Goal: Information Seeking & Learning: Learn about a topic

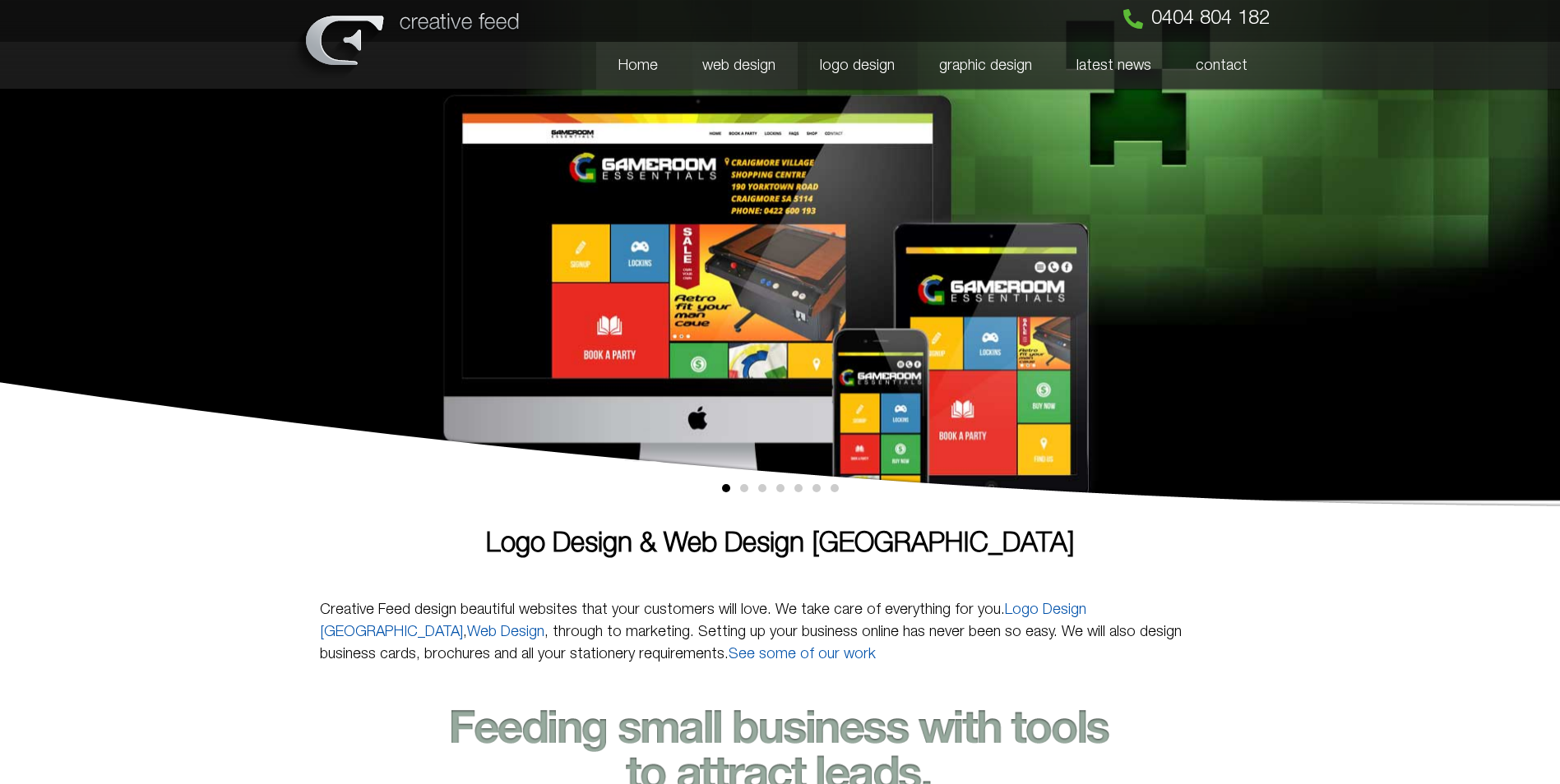
click at [736, 58] on link "web design" at bounding box center [738, 65] width 117 height 47
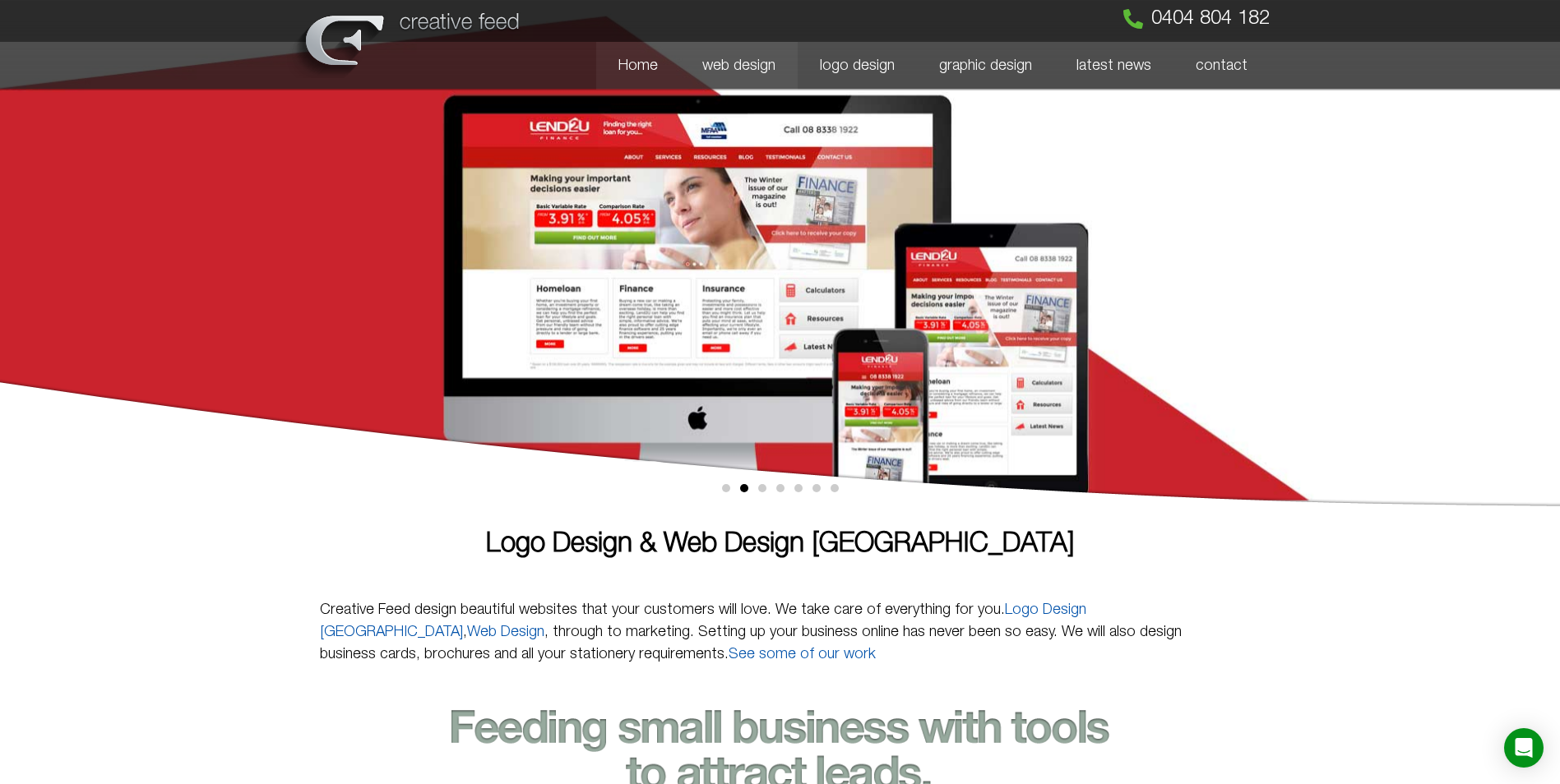
click at [754, 66] on link "web design" at bounding box center [738, 65] width 117 height 47
click at [753, 58] on link "web design" at bounding box center [738, 65] width 117 height 47
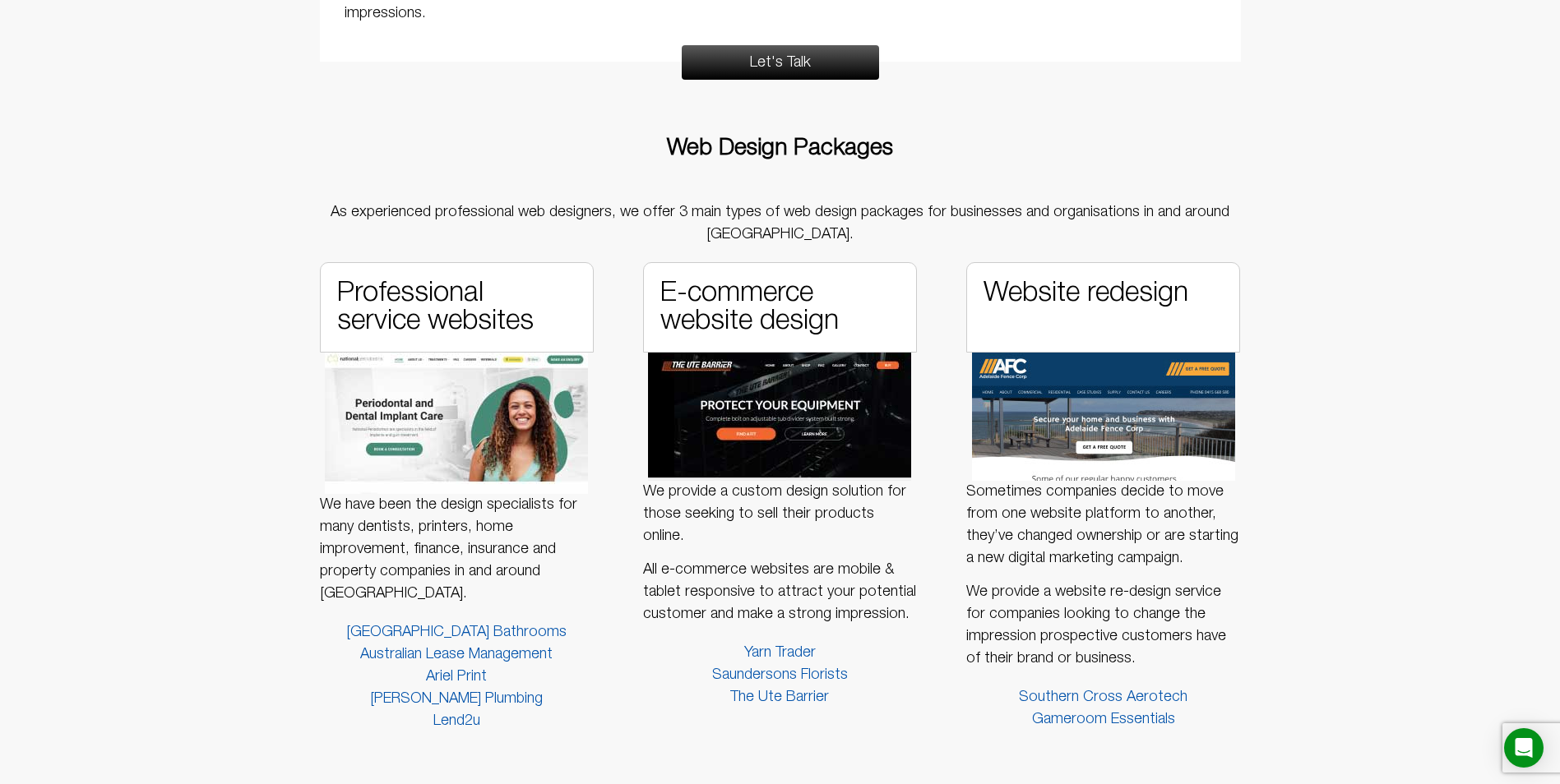
scroll to position [1479, 0]
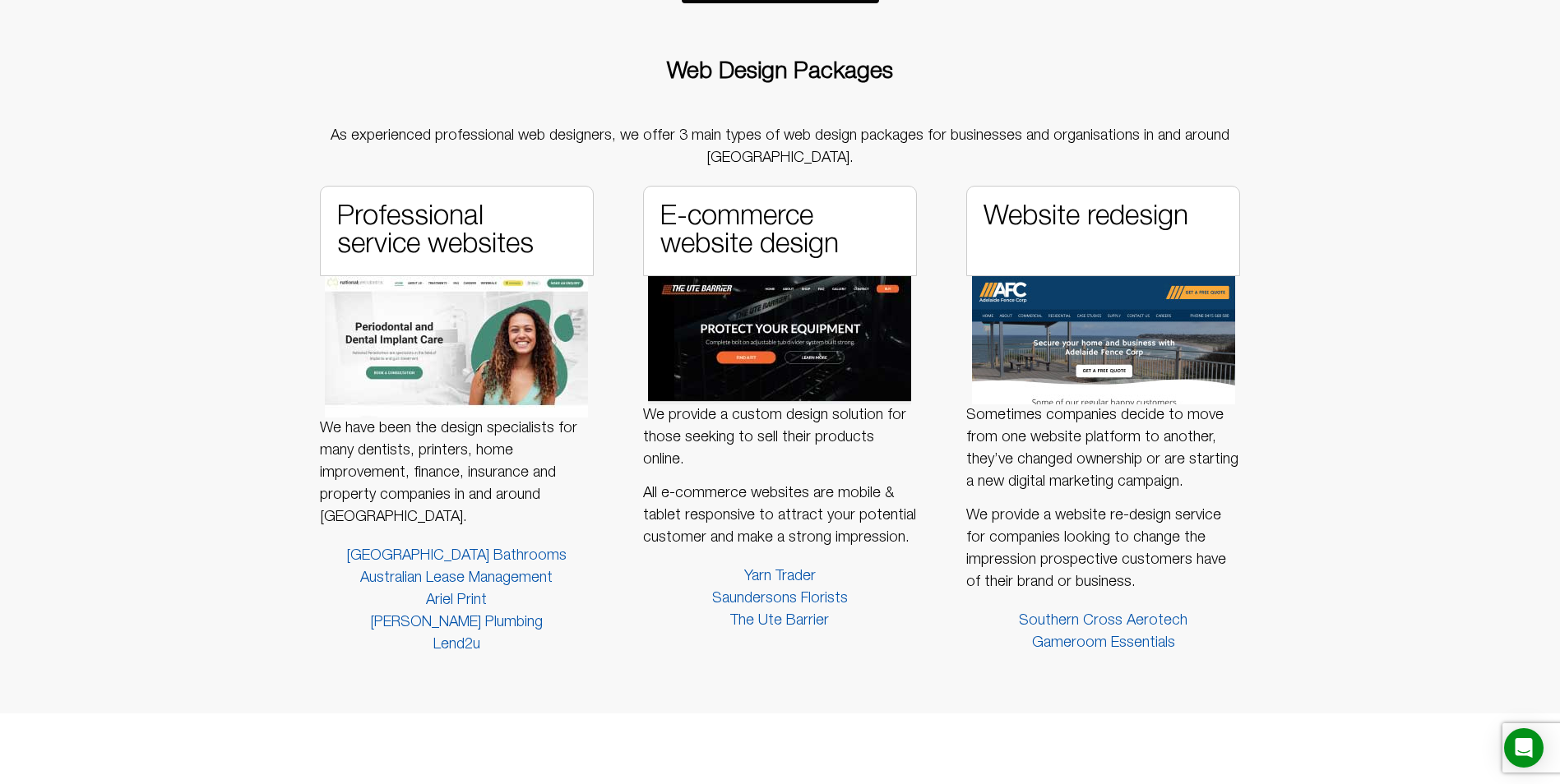
click at [519, 232] on h3 "Professional service websites" at bounding box center [457, 231] width 240 height 56
click at [492, 581] on span "Australian Lease Management" at bounding box center [456, 577] width 192 height 22
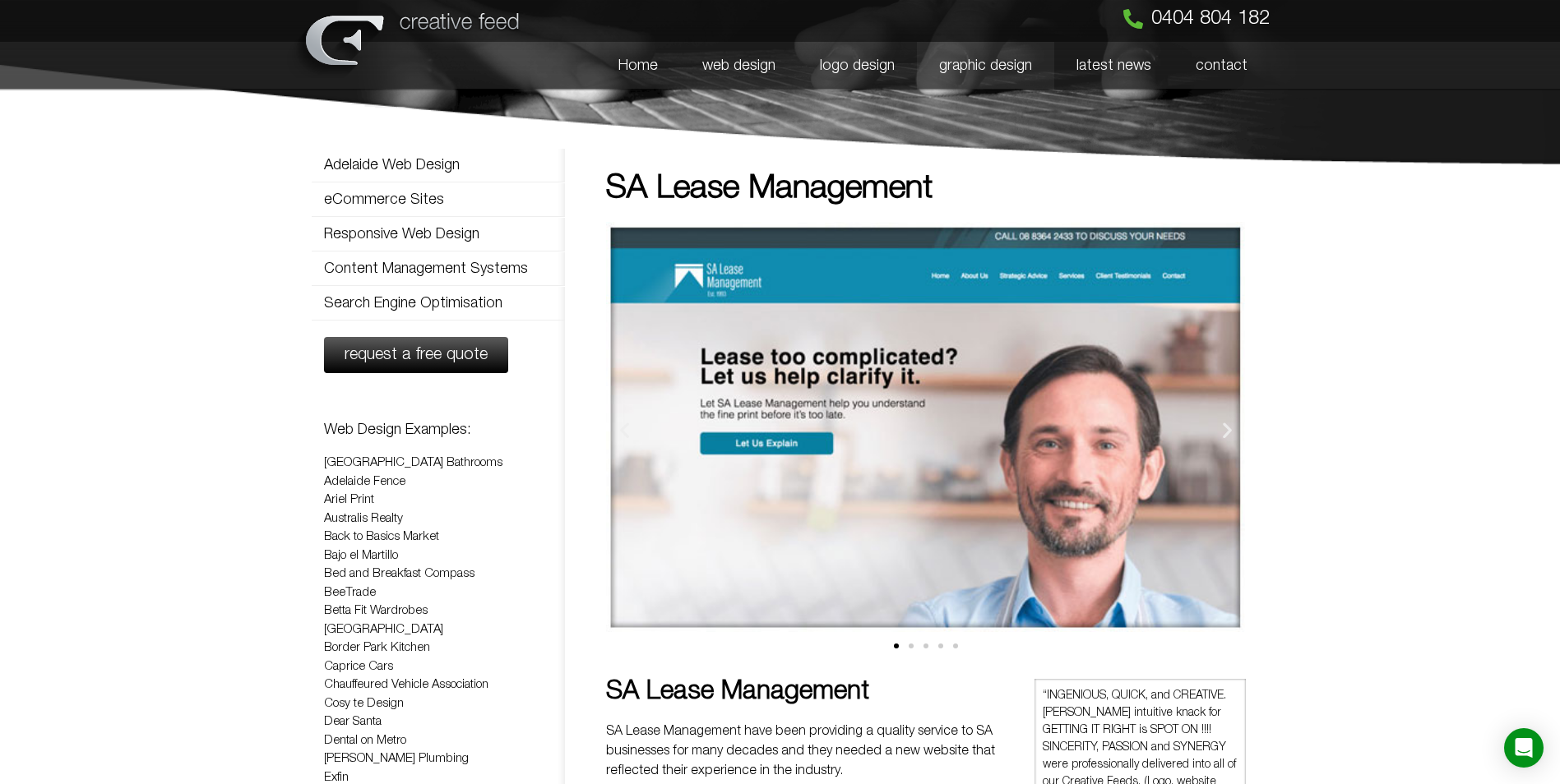
click at [975, 72] on link "graphic design" at bounding box center [986, 65] width 138 height 47
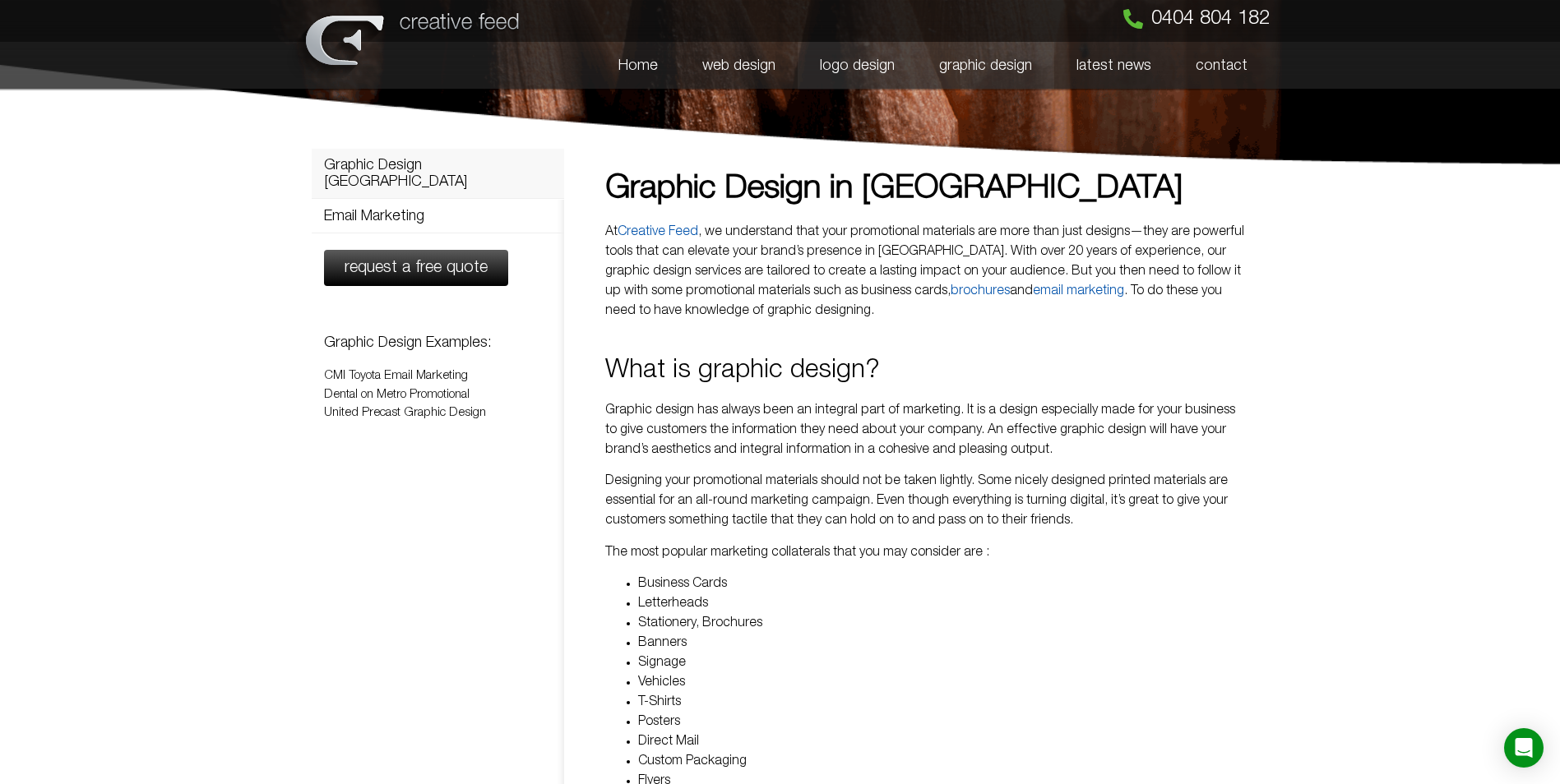
click at [878, 65] on link "logo design" at bounding box center [857, 65] width 119 height 47
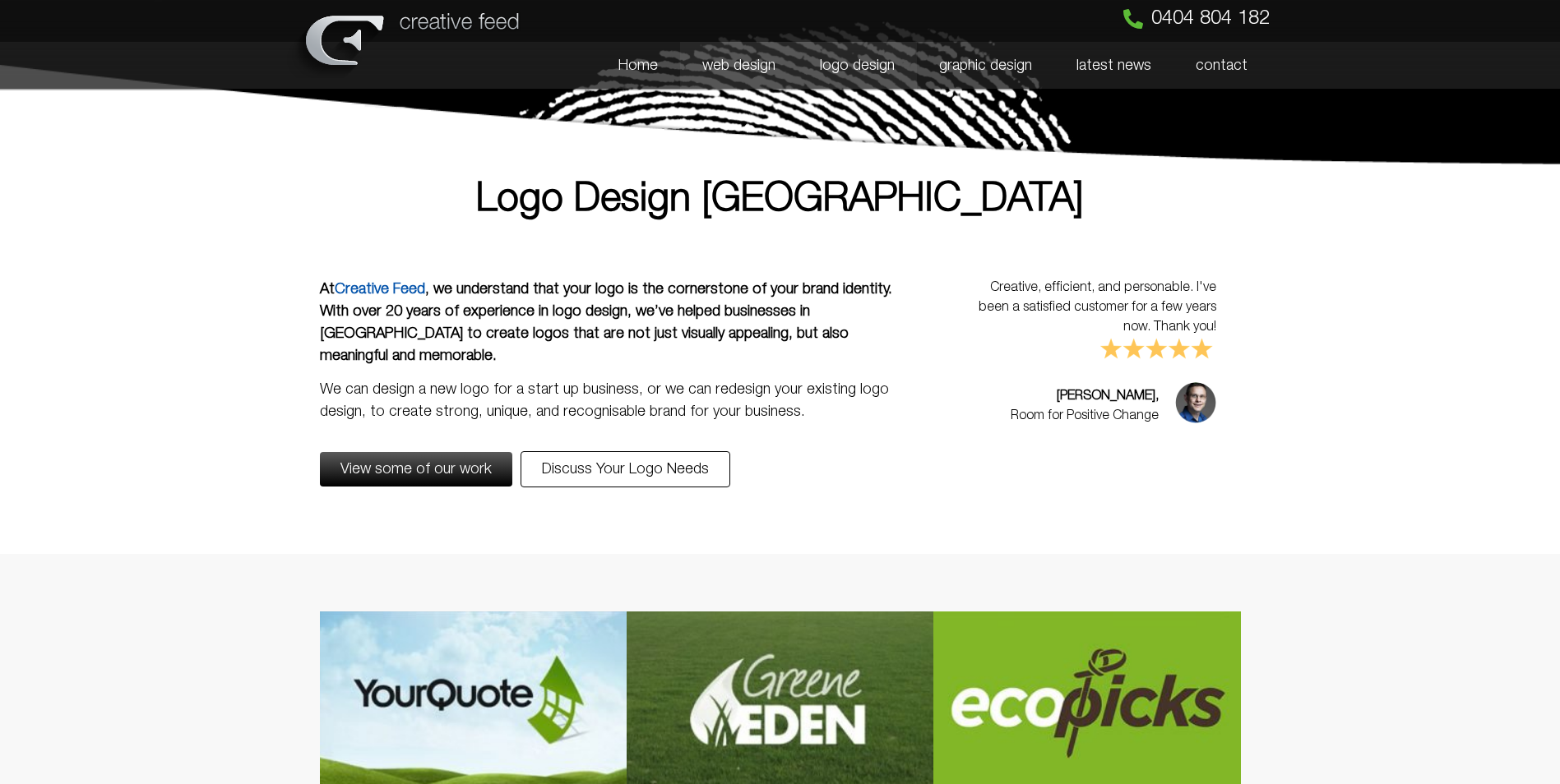
click at [733, 64] on link "web design" at bounding box center [738, 65] width 117 height 47
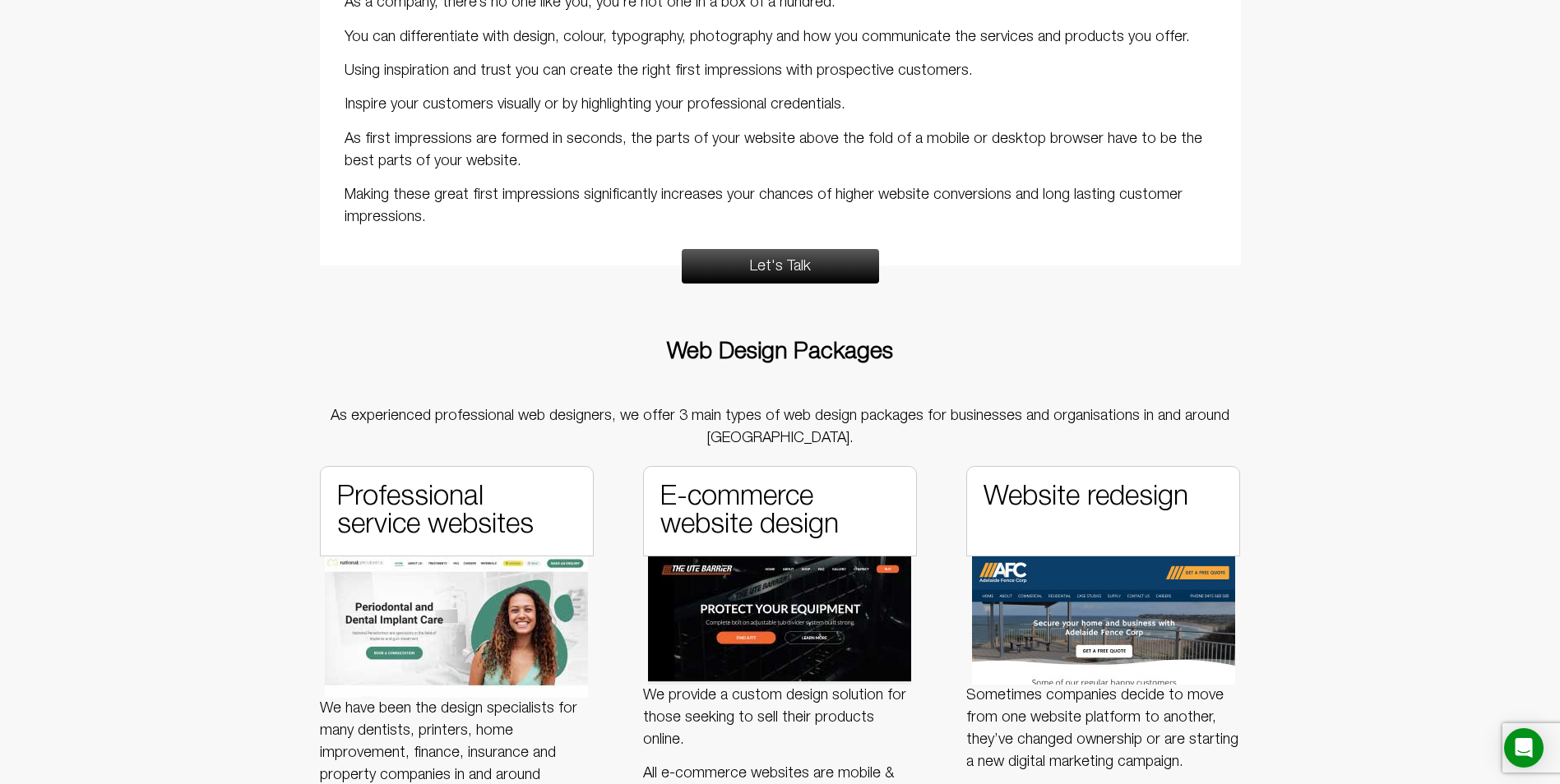
scroll to position [1233, 0]
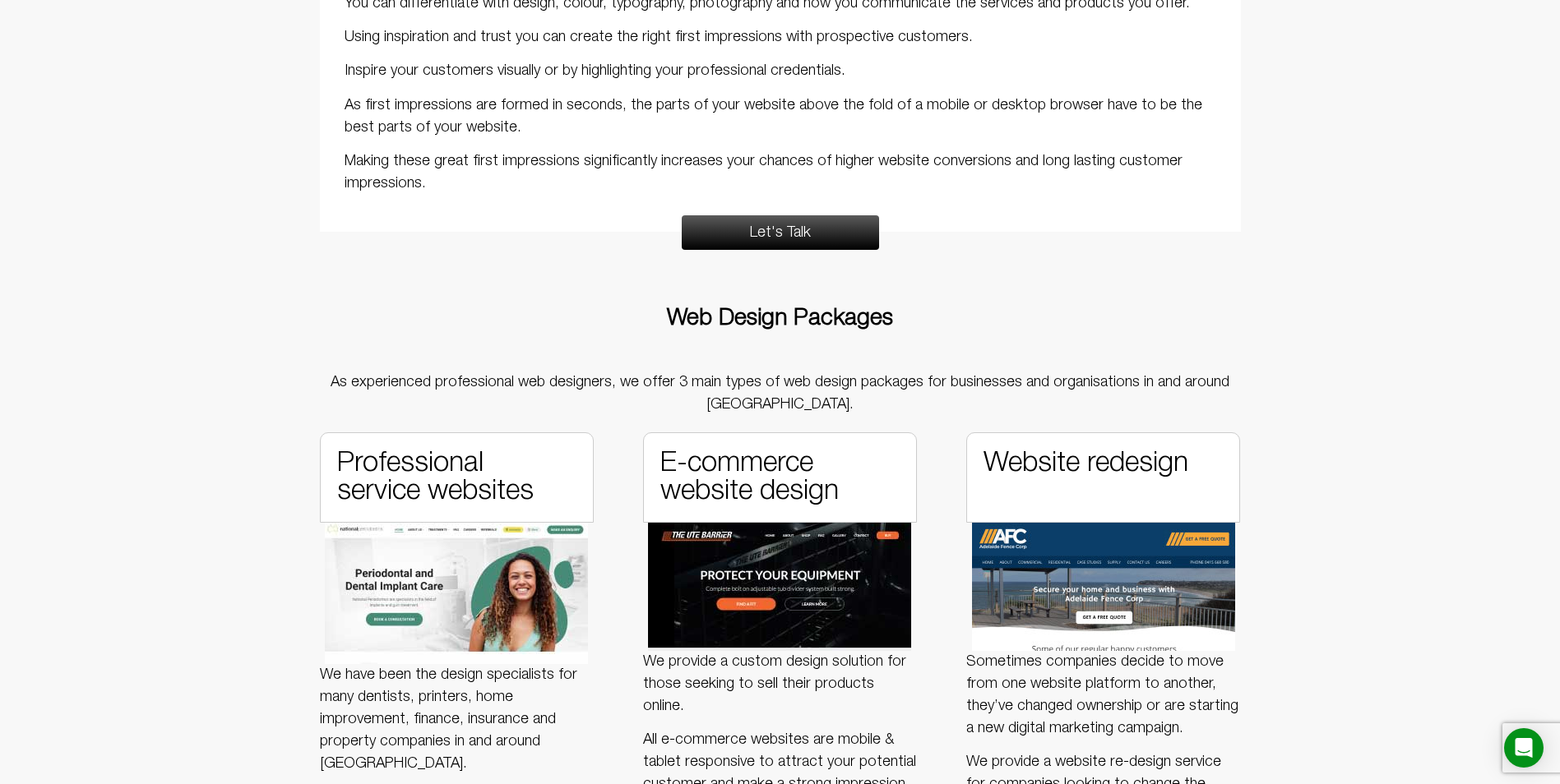
click at [1361, 647] on section "How do you make a great first impression with web design ? 1 Differentiation 2 …" at bounding box center [780, 140] width 1560 height 1638
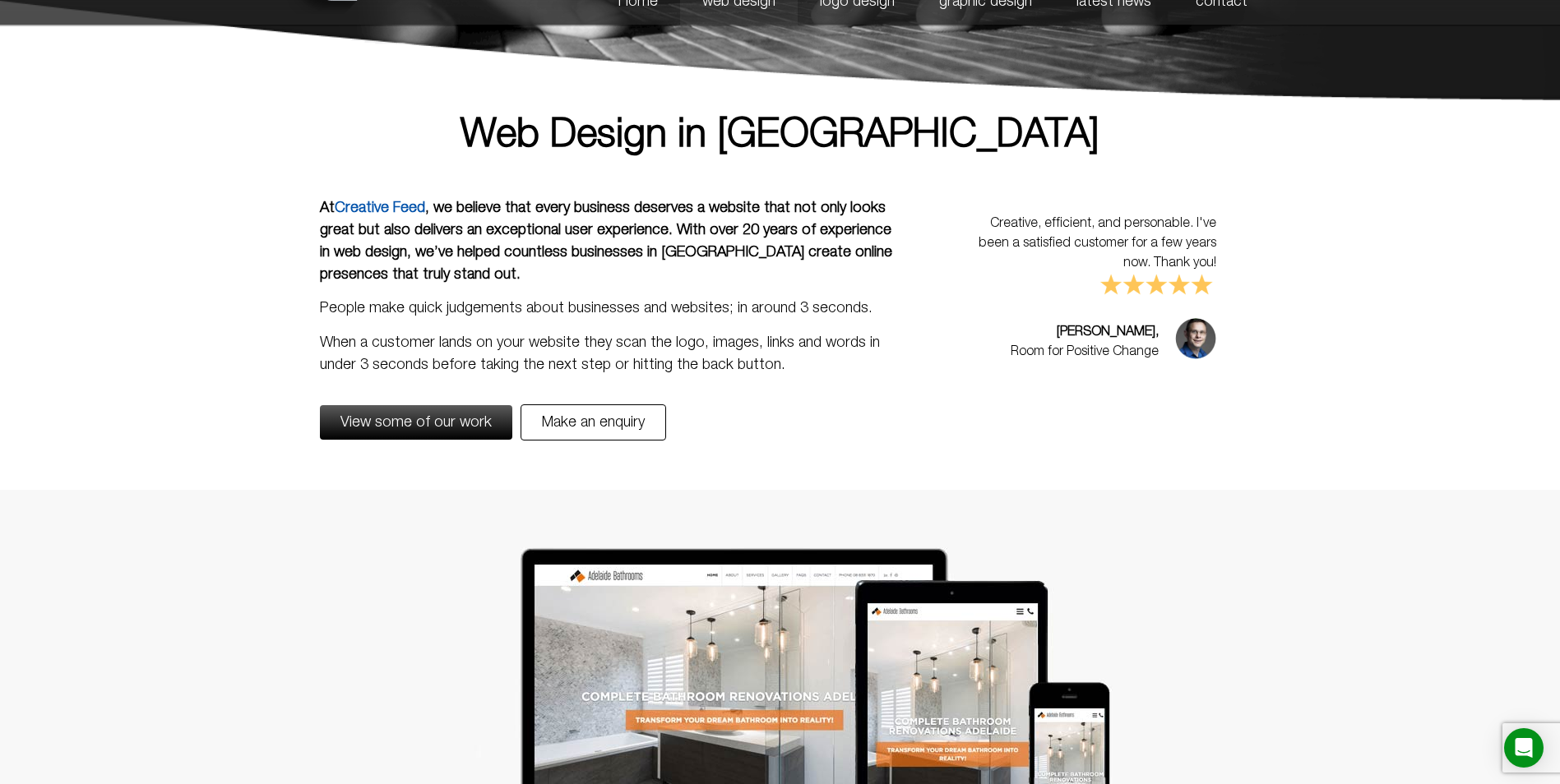
scroll to position [0, 0]
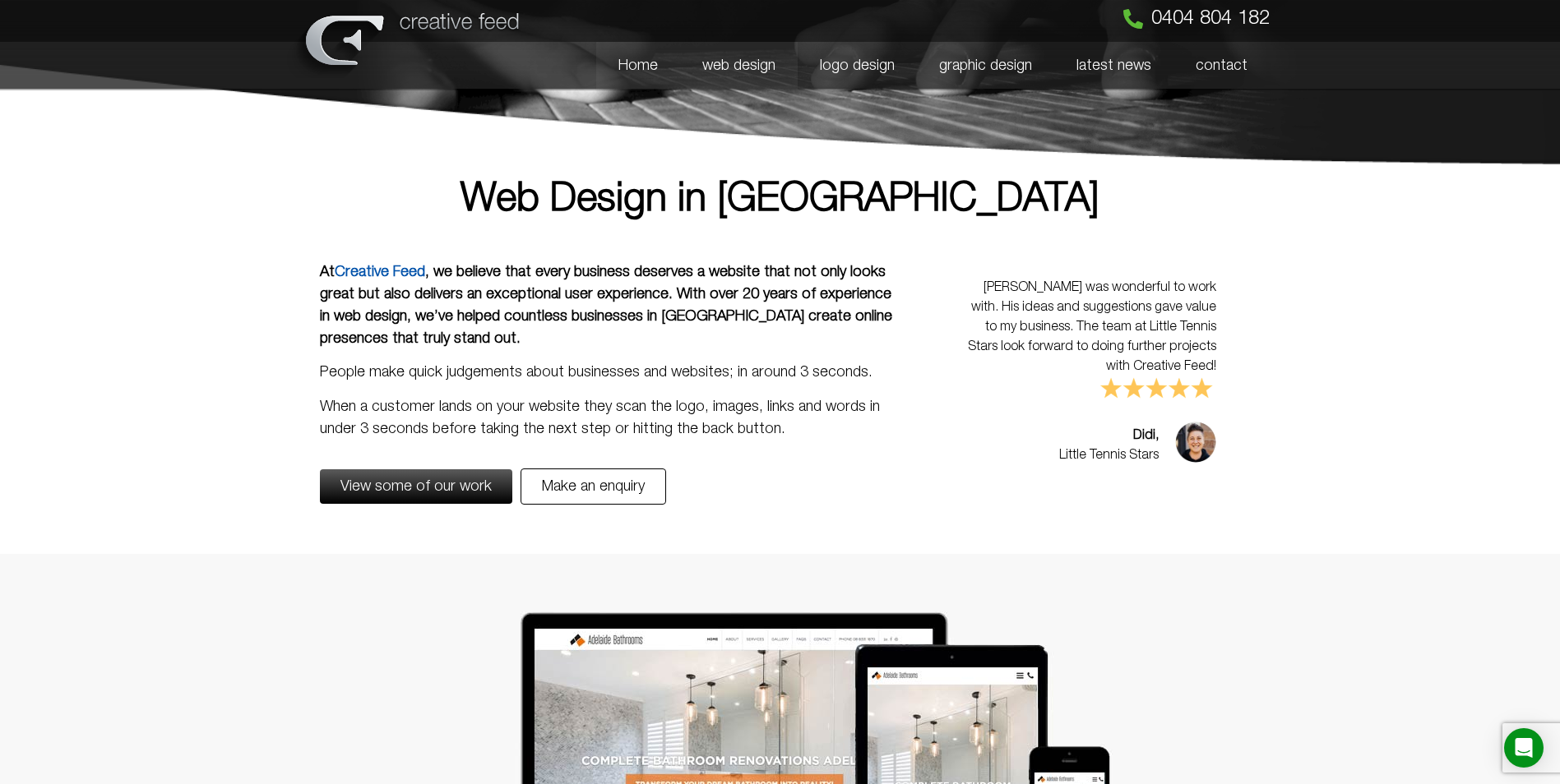
click at [646, 77] on link "Home" at bounding box center [639, 65] width 84 height 47
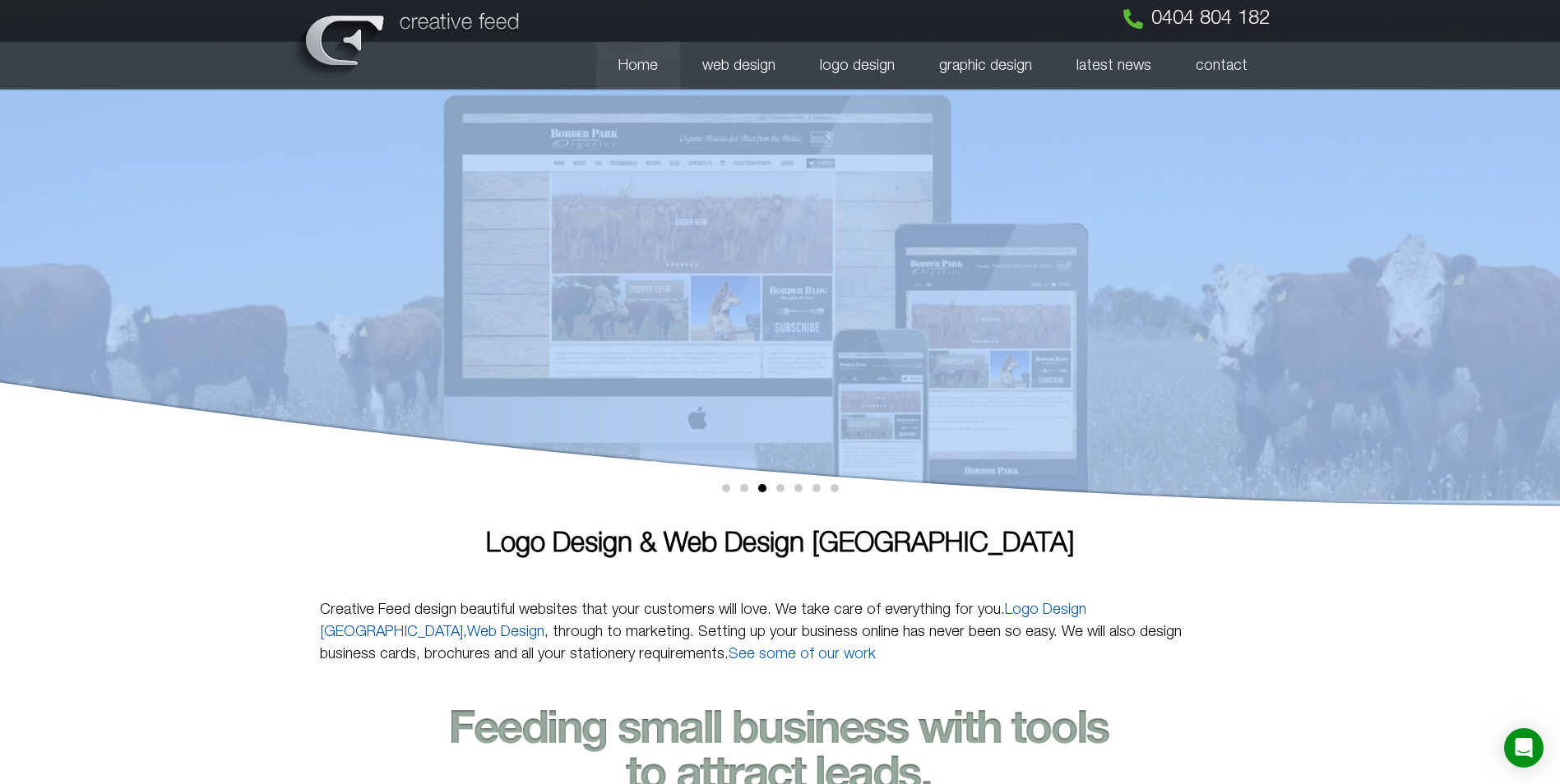
click at [1548, 239] on div at bounding box center [780, 253] width 1560 height 506
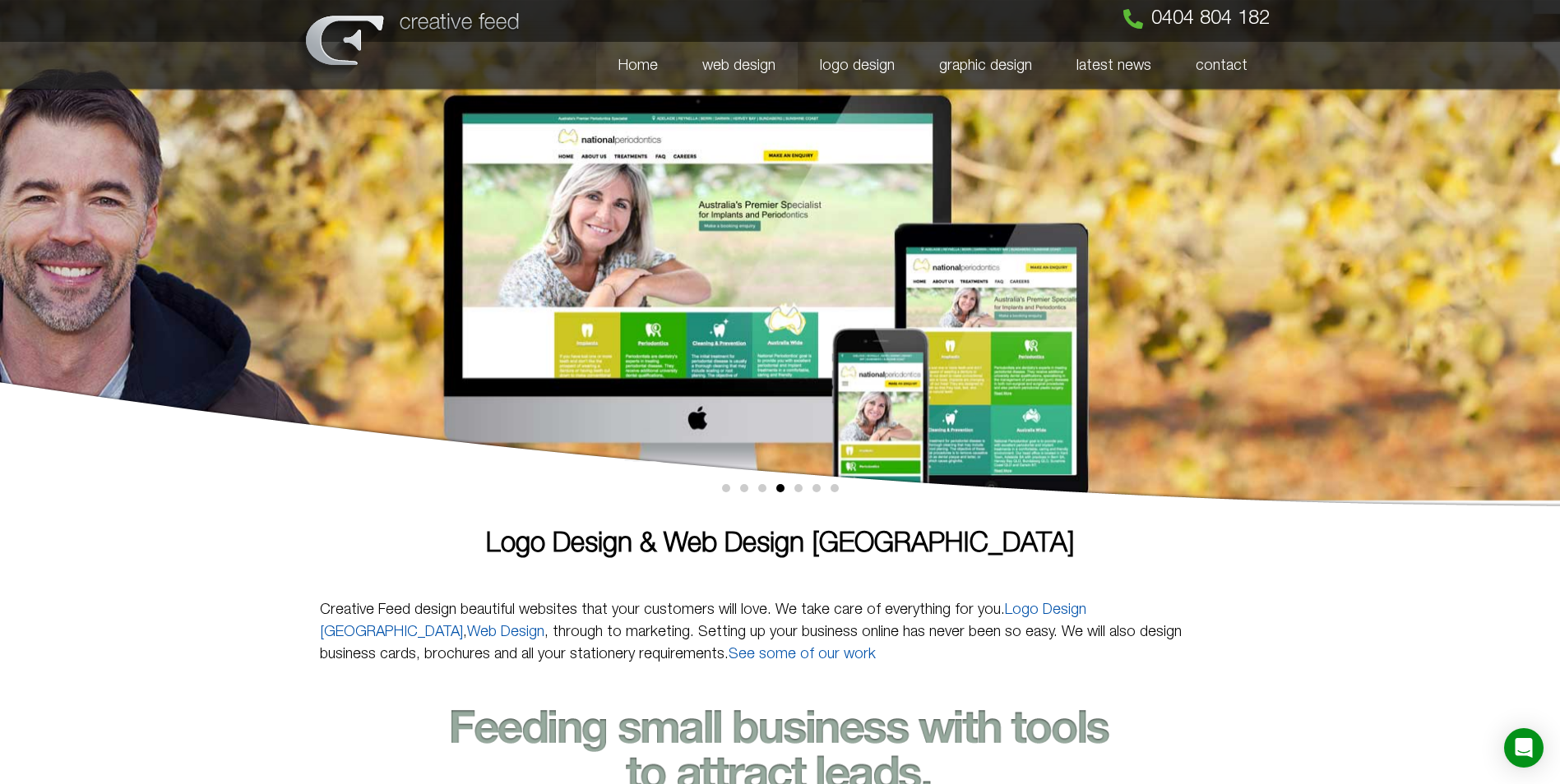
click at [733, 70] on link "web design" at bounding box center [738, 65] width 117 height 47
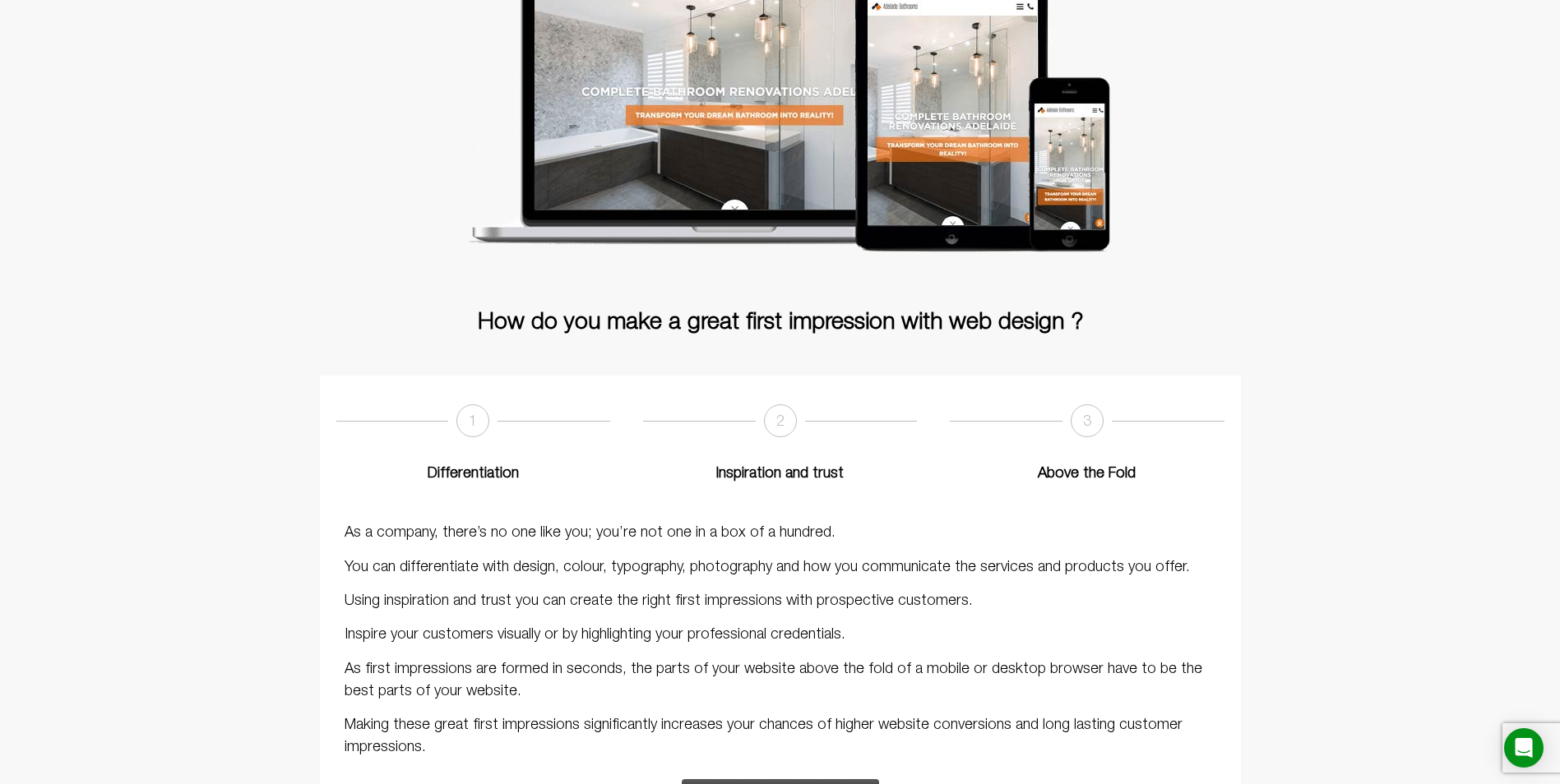
scroll to position [822, 0]
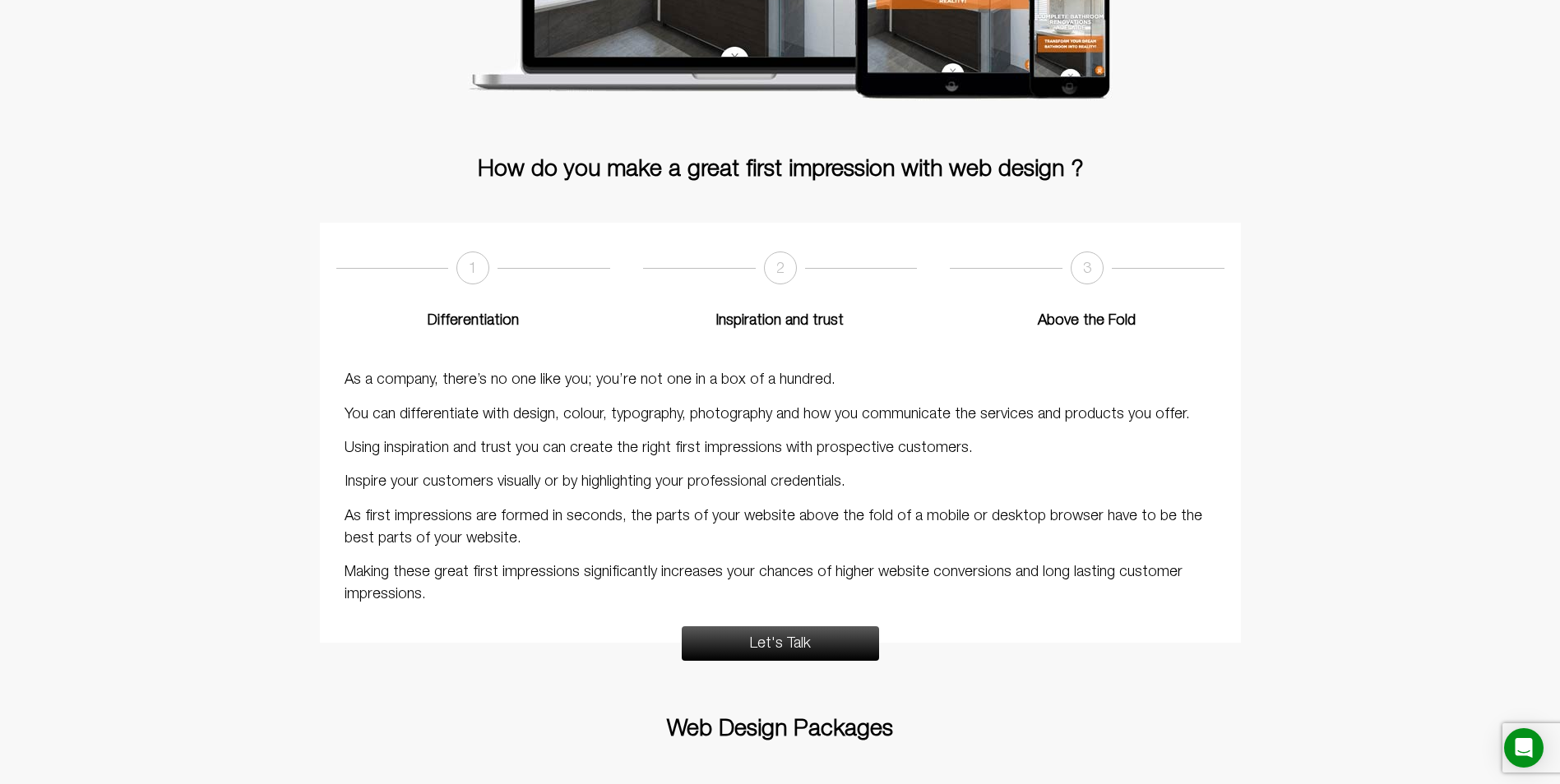
click at [785, 593] on p "Making these great first impressions significantly increases your chances of hi…" at bounding box center [780, 584] width 872 height 45
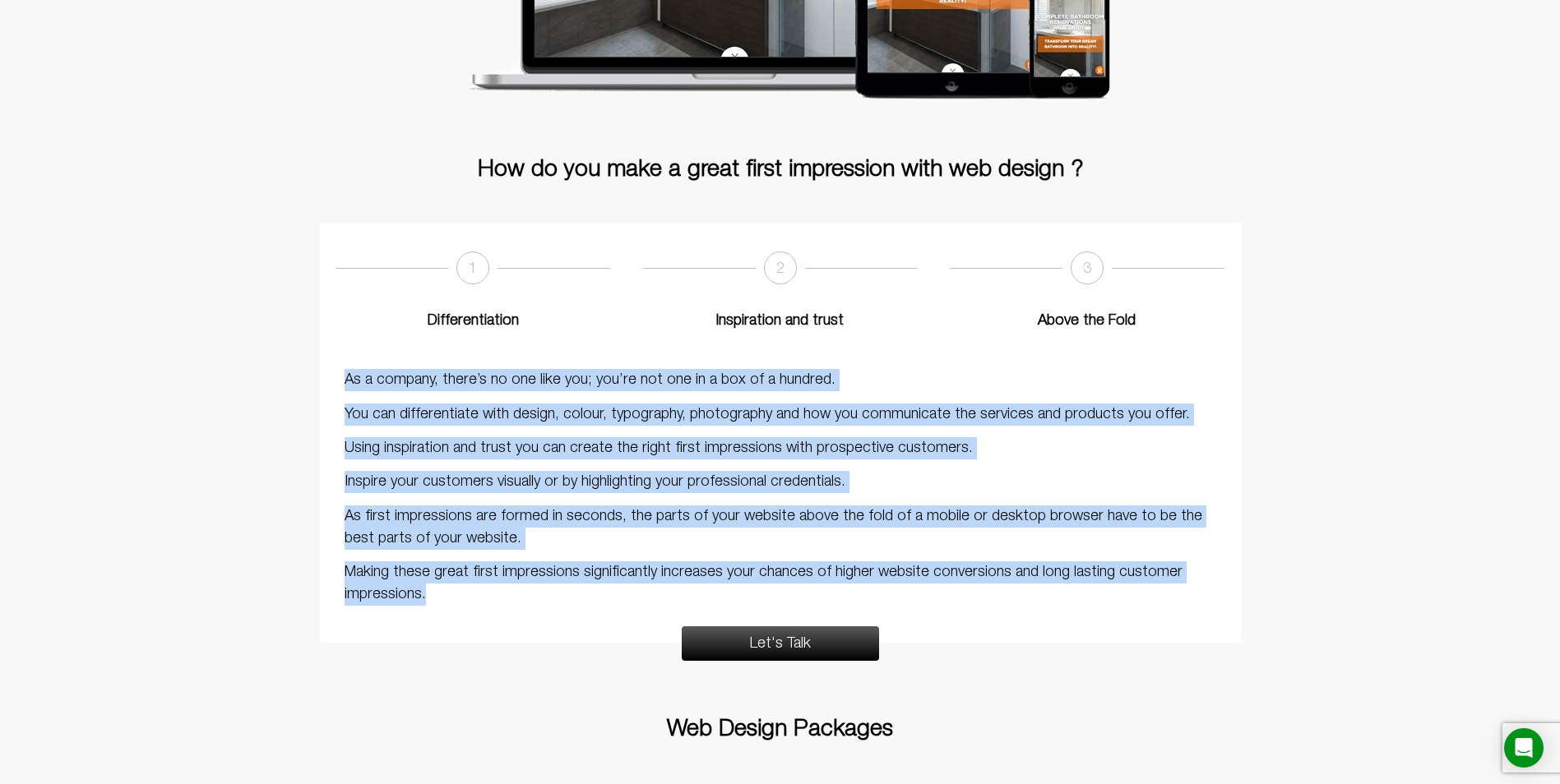
drag, startPoint x: 345, startPoint y: 382, endPoint x: 475, endPoint y: 603, distance: 256.4
click at [475, 603] on div "As a company, there’s no one like you; you’re not one in a box of a hundred. Yo…" at bounding box center [780, 487] width 872 height 237
drag, startPoint x: 475, startPoint y: 603, endPoint x: 429, endPoint y: 599, distance: 46.2
click at [429, 599] on p "Making these great first impressions significantly increases your chances of hi…" at bounding box center [780, 584] width 872 height 45
drag, startPoint x: 427, startPoint y: 597, endPoint x: 332, endPoint y: 375, distance: 241.5
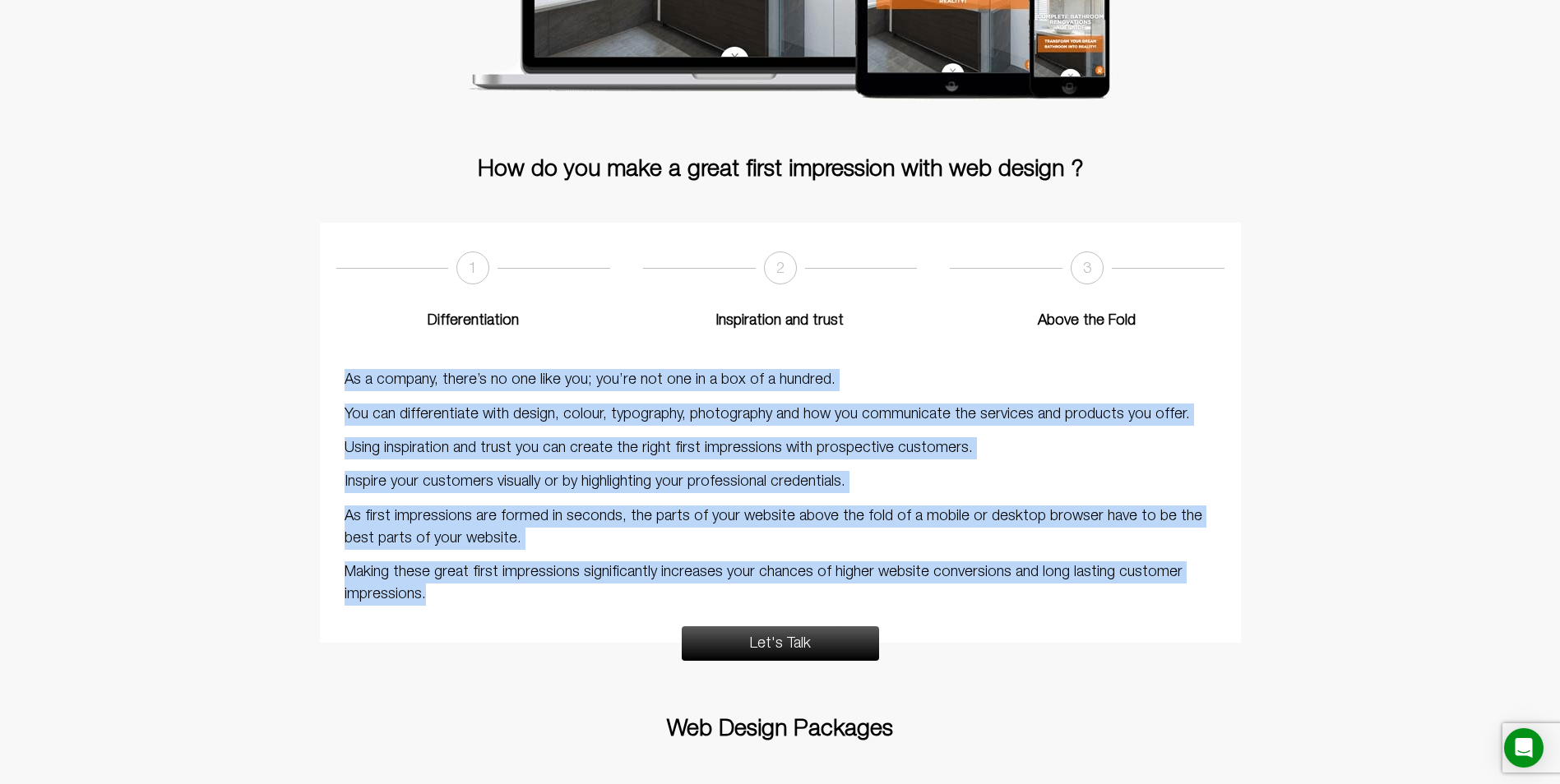
click at [332, 375] on section "As a company, there’s no one like you; you’re not one in a box of a hundred. Yo…" at bounding box center [781, 493] width 921 height 298
click at [332, 374] on section "As a company, there’s no one like you; you’re not one in a box of a hundred. Yo…" at bounding box center [781, 493] width 921 height 298
click at [345, 395] on div "As a company, there’s no one like you; you’re not one in a box of a hundred. Yo…" at bounding box center [780, 487] width 872 height 237
drag, startPoint x: 432, startPoint y: 594, endPoint x: 342, endPoint y: 367, distance: 244.2
click at [342, 367] on div "As a company, there’s no one like you; you’re not one in a box of a hundred. Yo…" at bounding box center [780, 493] width 888 height 265
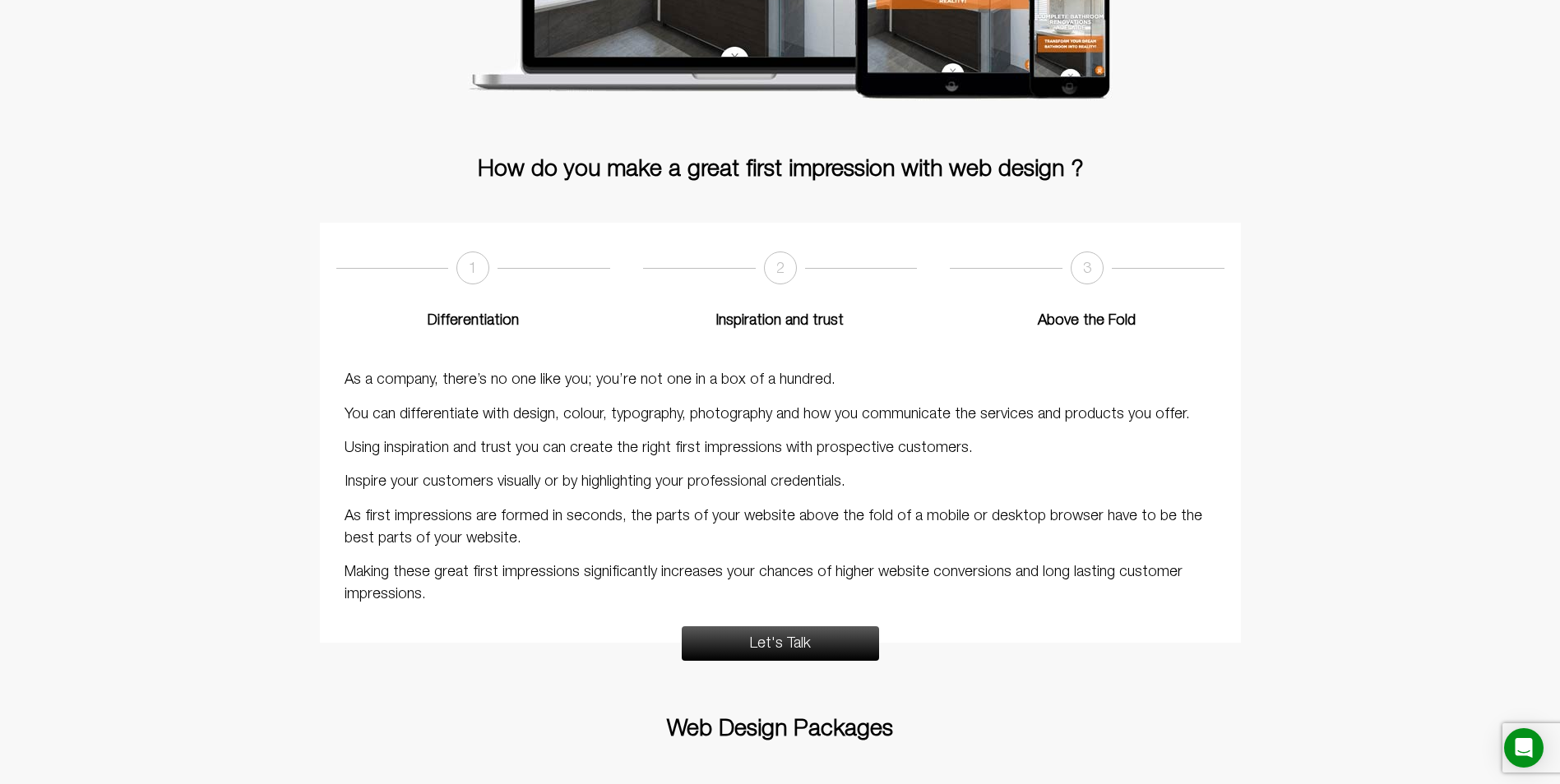
click at [1373, 220] on section "How do you make a great first impression with web design ? 1 Differentiation 2 …" at bounding box center [780, 551] width 1560 height 1638
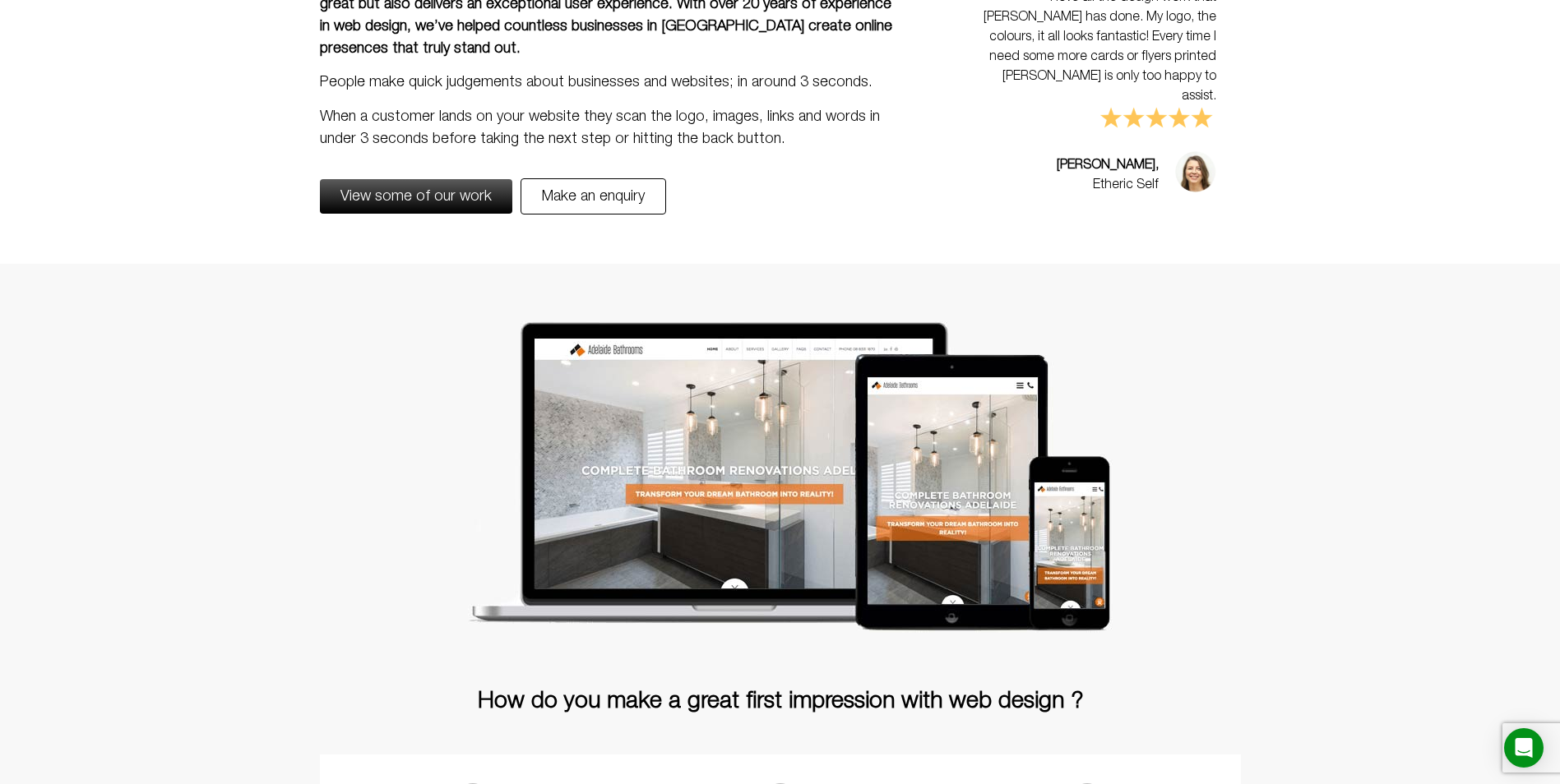
scroll to position [0, 0]
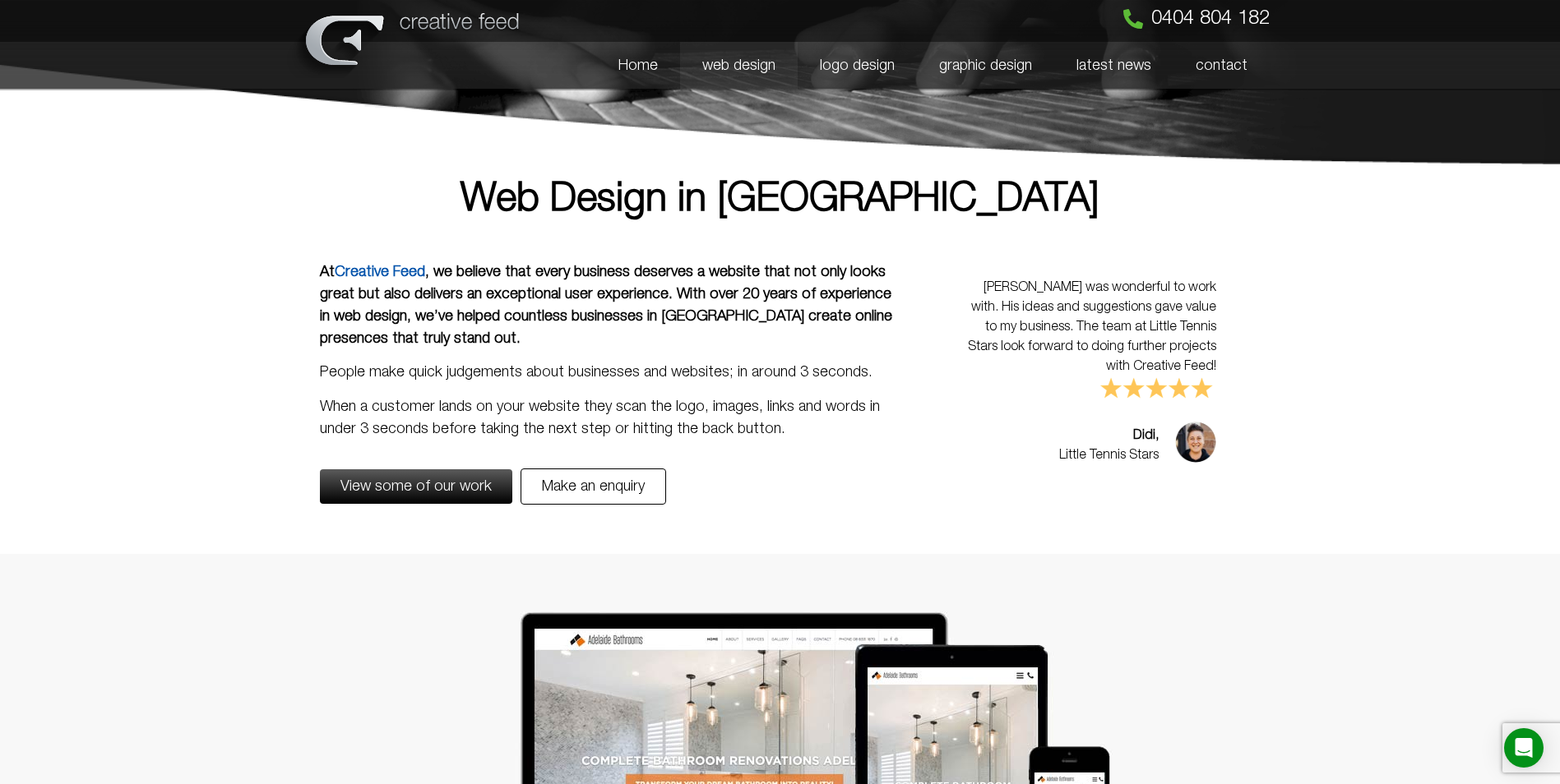
click at [747, 69] on link "web design" at bounding box center [738, 65] width 117 height 47
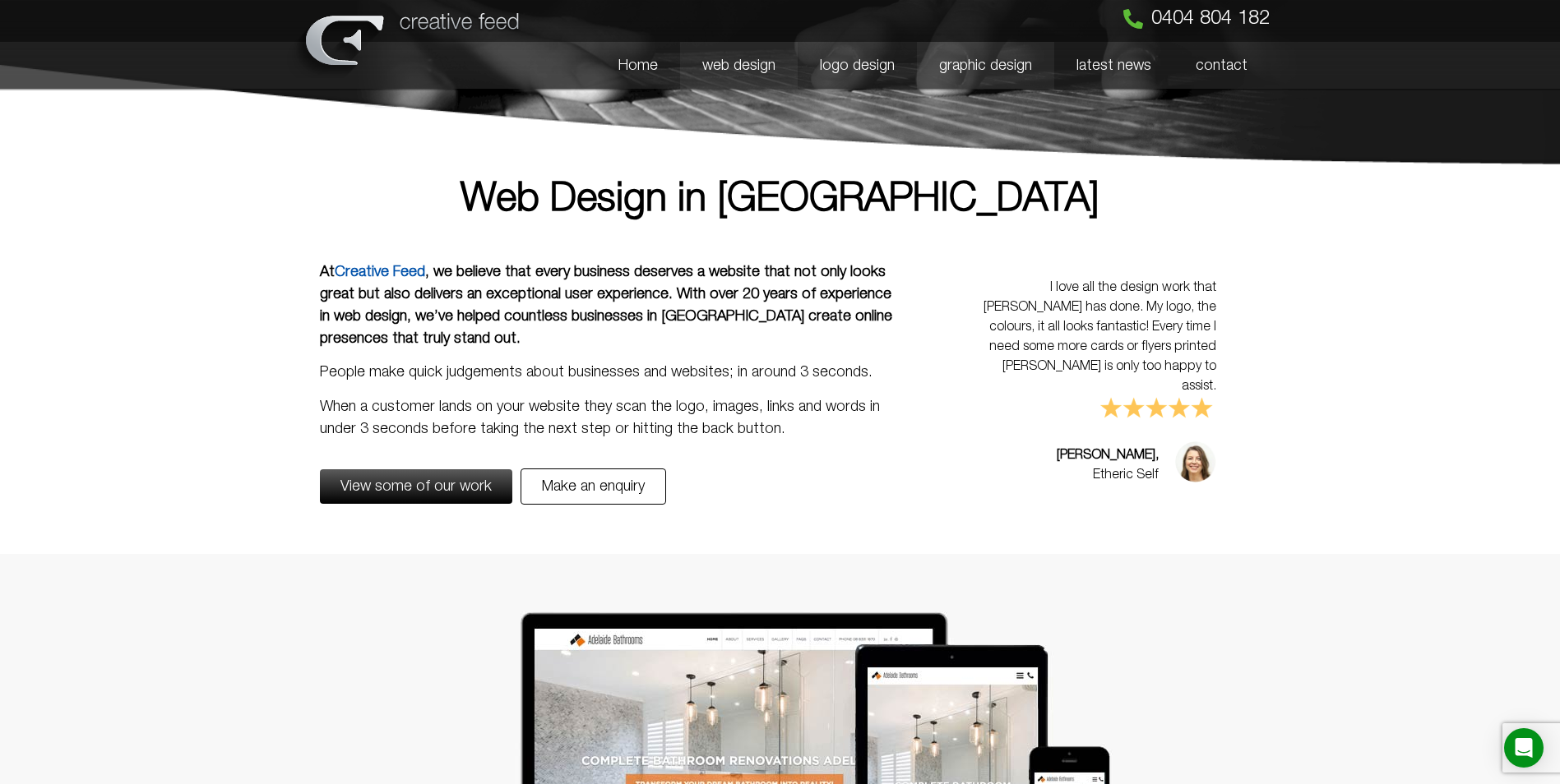
click at [989, 47] on link "graphic design" at bounding box center [986, 65] width 138 height 47
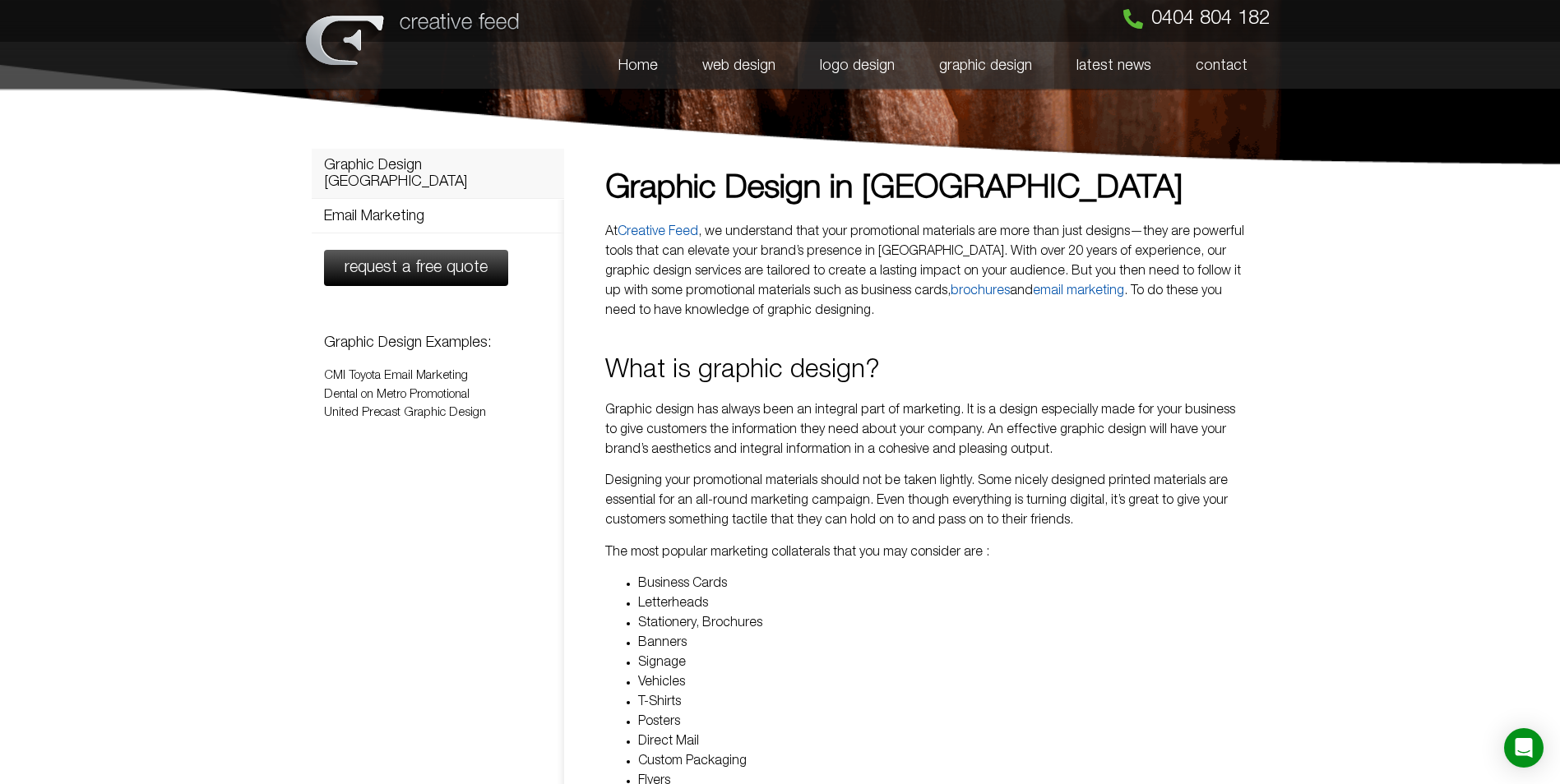
click at [871, 75] on link "logo design" at bounding box center [857, 65] width 119 height 47
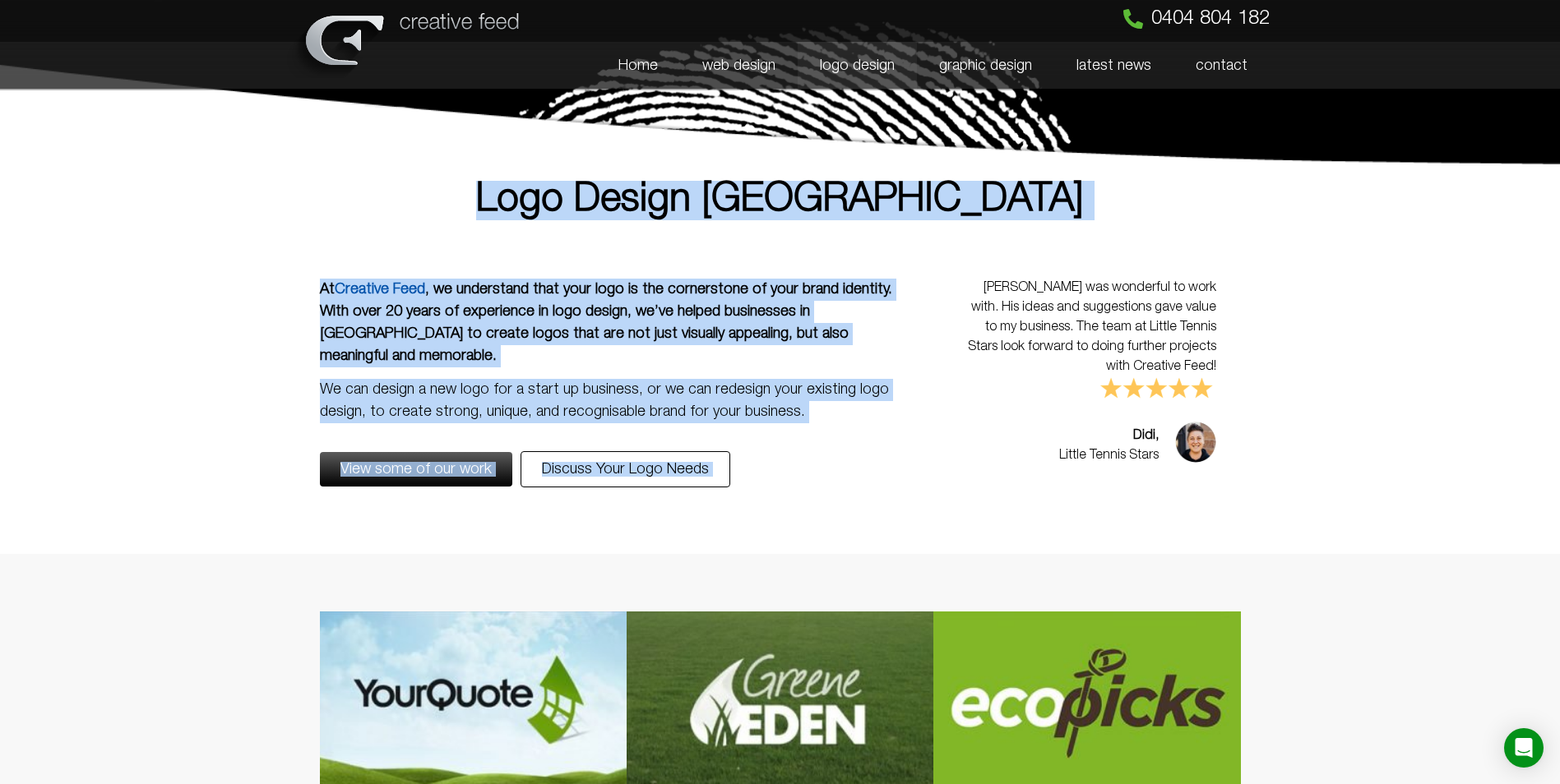
drag, startPoint x: 225, startPoint y: 181, endPoint x: 1209, endPoint y: 454, distance: 1021.2
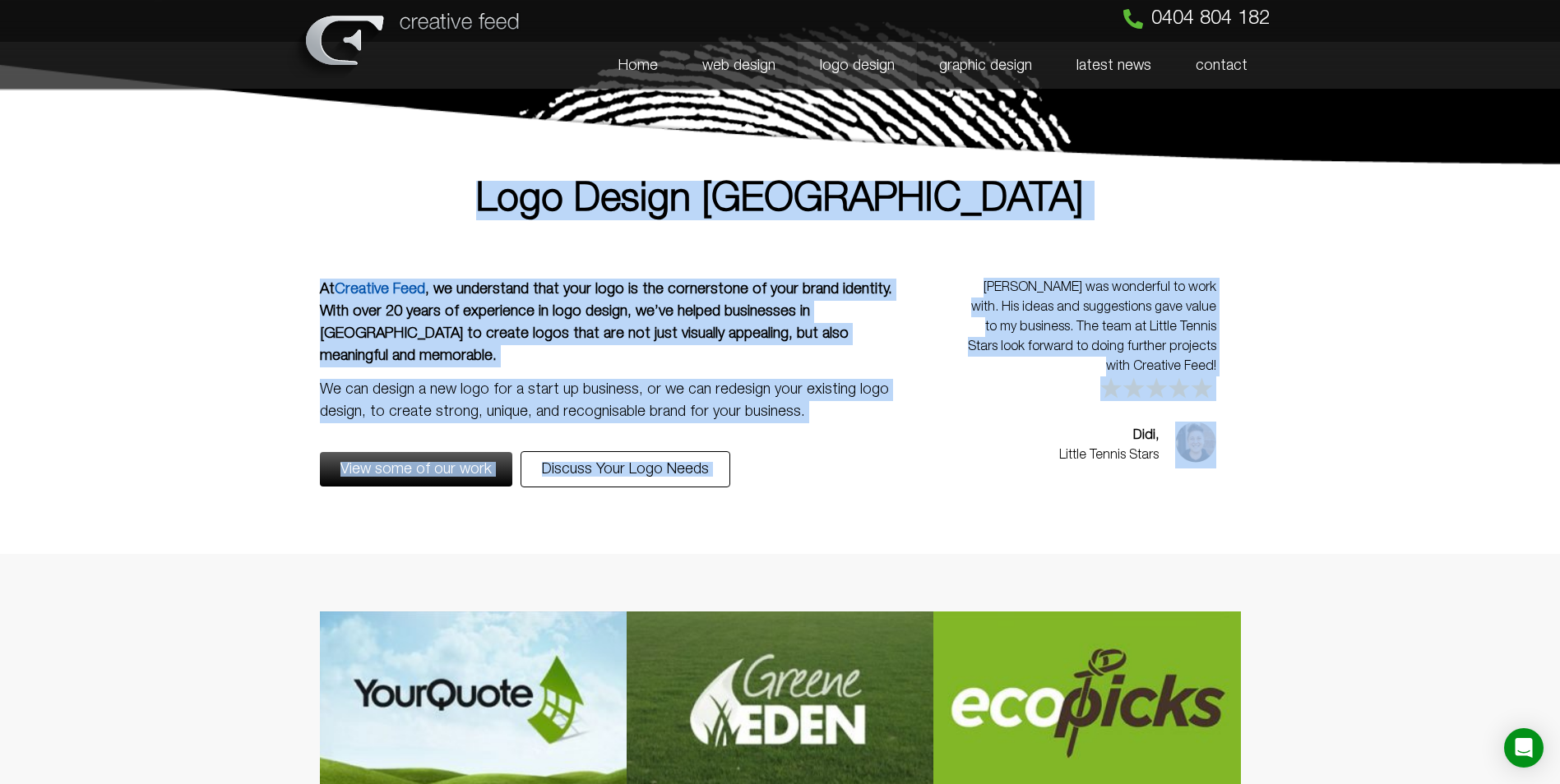
click at [571, 221] on div "Logo Design [GEOGRAPHIC_DATA]" at bounding box center [780, 200] width 937 height 56
click at [573, 183] on h1 "Logo Design [GEOGRAPHIC_DATA]" at bounding box center [781, 200] width 921 height 39
drag, startPoint x: 573, startPoint y: 182, endPoint x: 1220, endPoint y: 459, distance: 703.8
drag, startPoint x: 1220, startPoint y: 459, endPoint x: 1366, endPoint y: 392, distance: 160.6
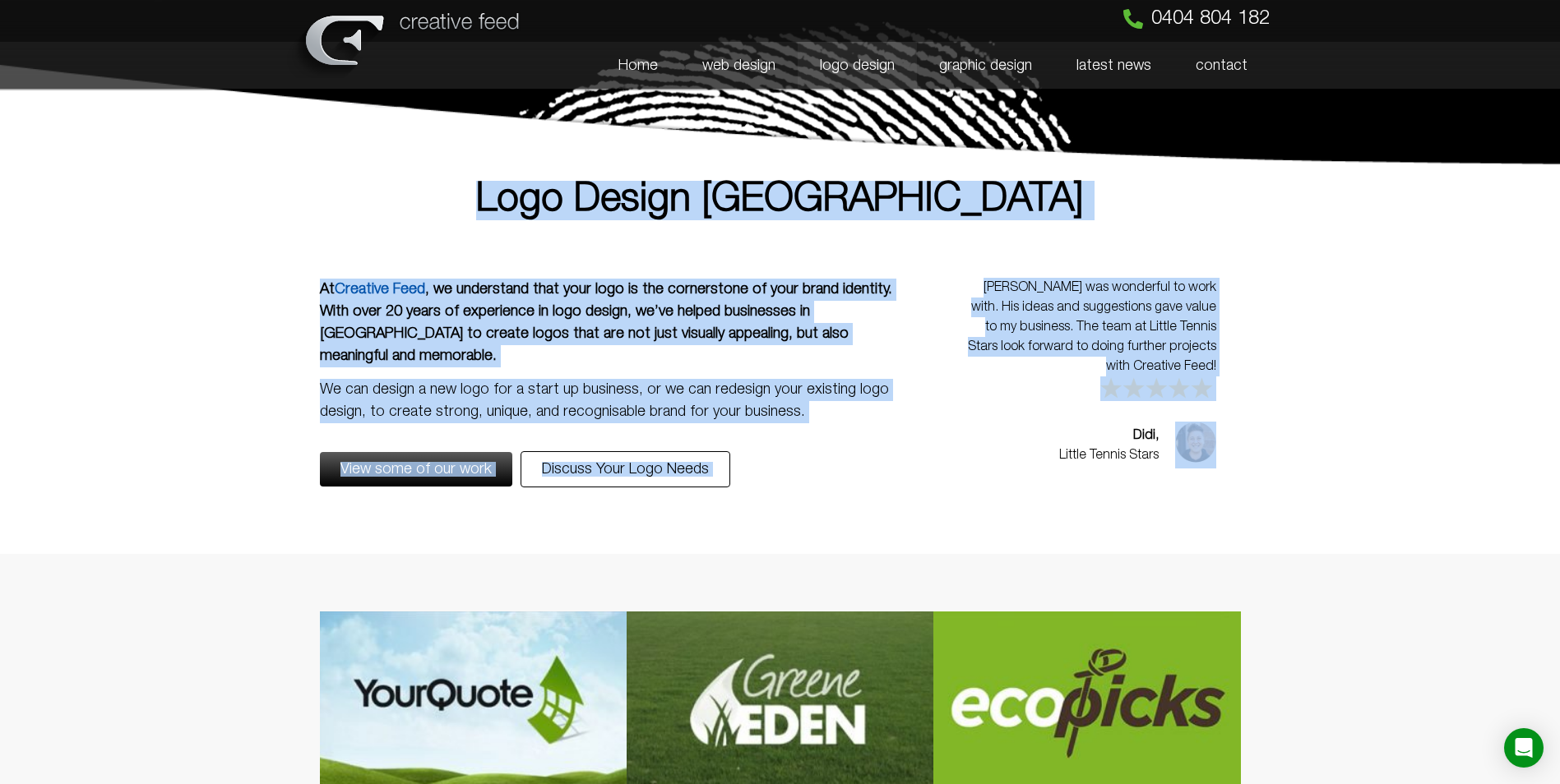
click at [1366, 392] on section "At Creative Feed , we understand that your logo is the cornerstone of your bran…" at bounding box center [780, 403] width 1560 height 301
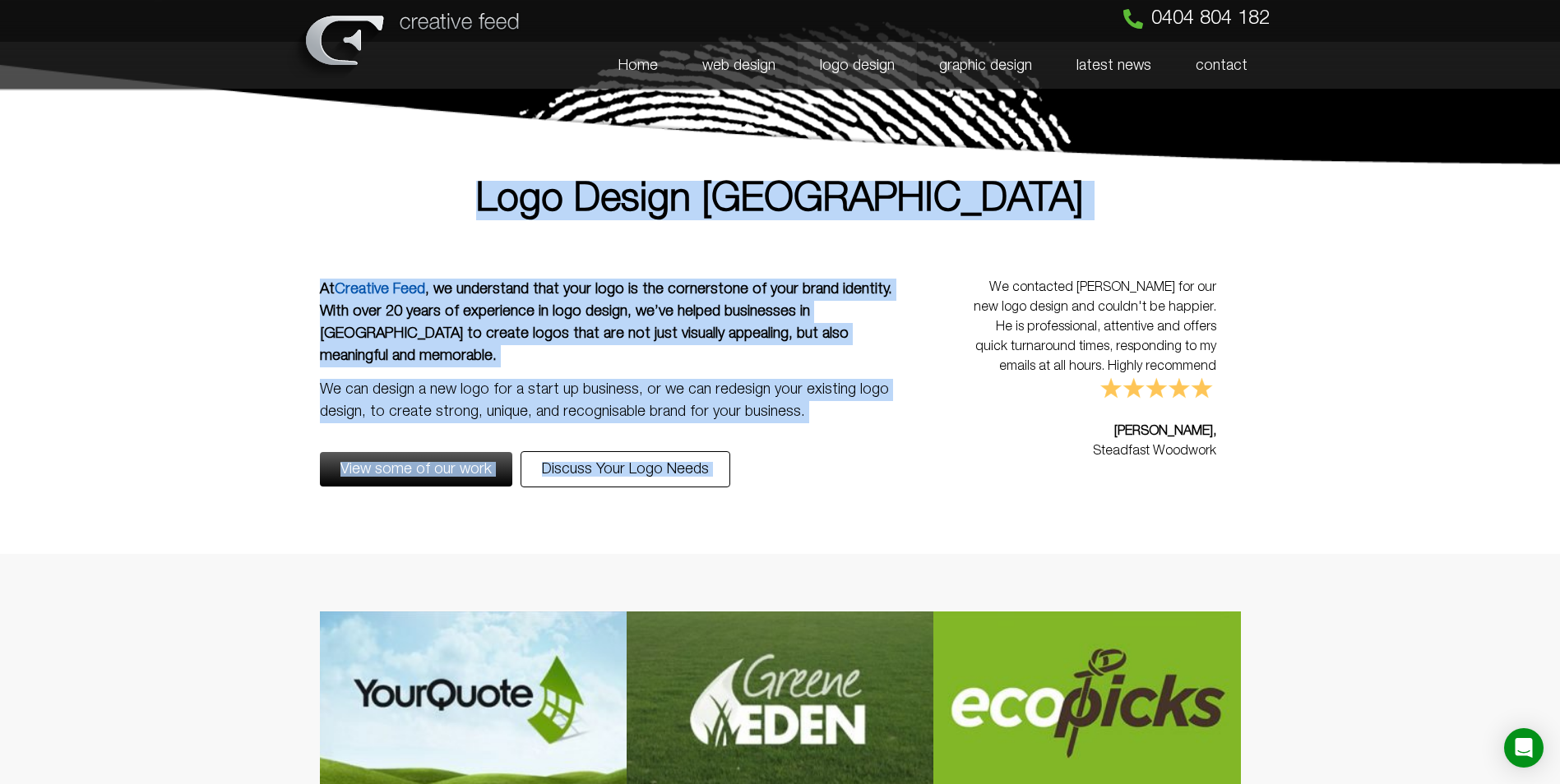
click at [1353, 368] on section "At Creative Feed , we understand that your logo is the cornerstone of your bran…" at bounding box center [780, 403] width 1560 height 301
drag, startPoint x: 606, startPoint y: 148, endPoint x: 1261, endPoint y: 468, distance: 729.0
click at [428, 150] on div at bounding box center [780, 82] width 937 height 164
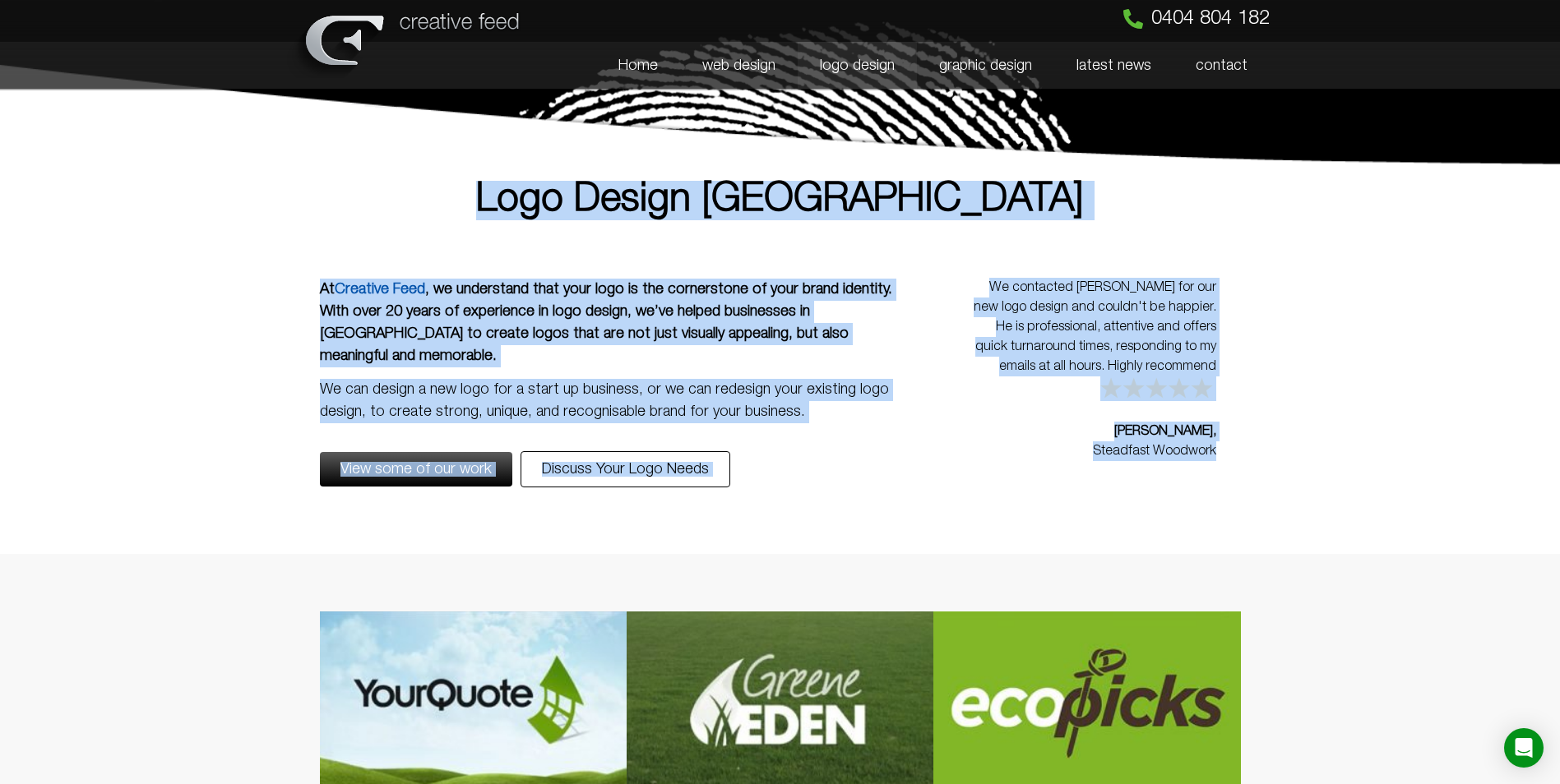
drag, startPoint x: 439, startPoint y: 150, endPoint x: 1223, endPoint y: 457, distance: 842.0
drag, startPoint x: 1223, startPoint y: 457, endPoint x: 1408, endPoint y: 429, distance: 187.1
click at [1408, 429] on section "At Creative Feed , we understand that your logo is the cornerstone of your bran…" at bounding box center [780, 403] width 1560 height 301
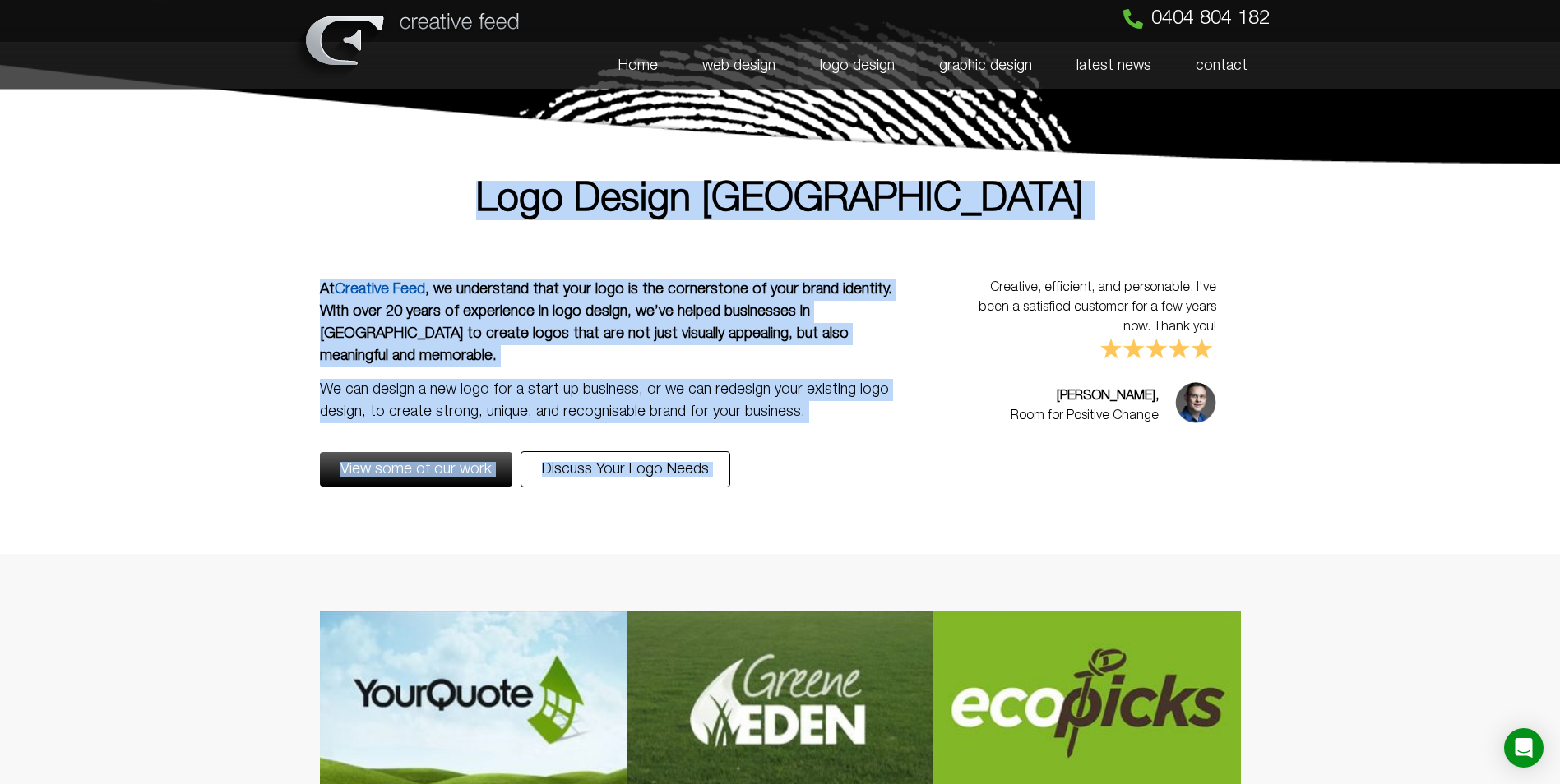
drag, startPoint x: 532, startPoint y: 175, endPoint x: 1245, endPoint y: 508, distance: 786.9
click at [463, 190] on h1 "Logo Design [GEOGRAPHIC_DATA]" at bounding box center [781, 200] width 921 height 39
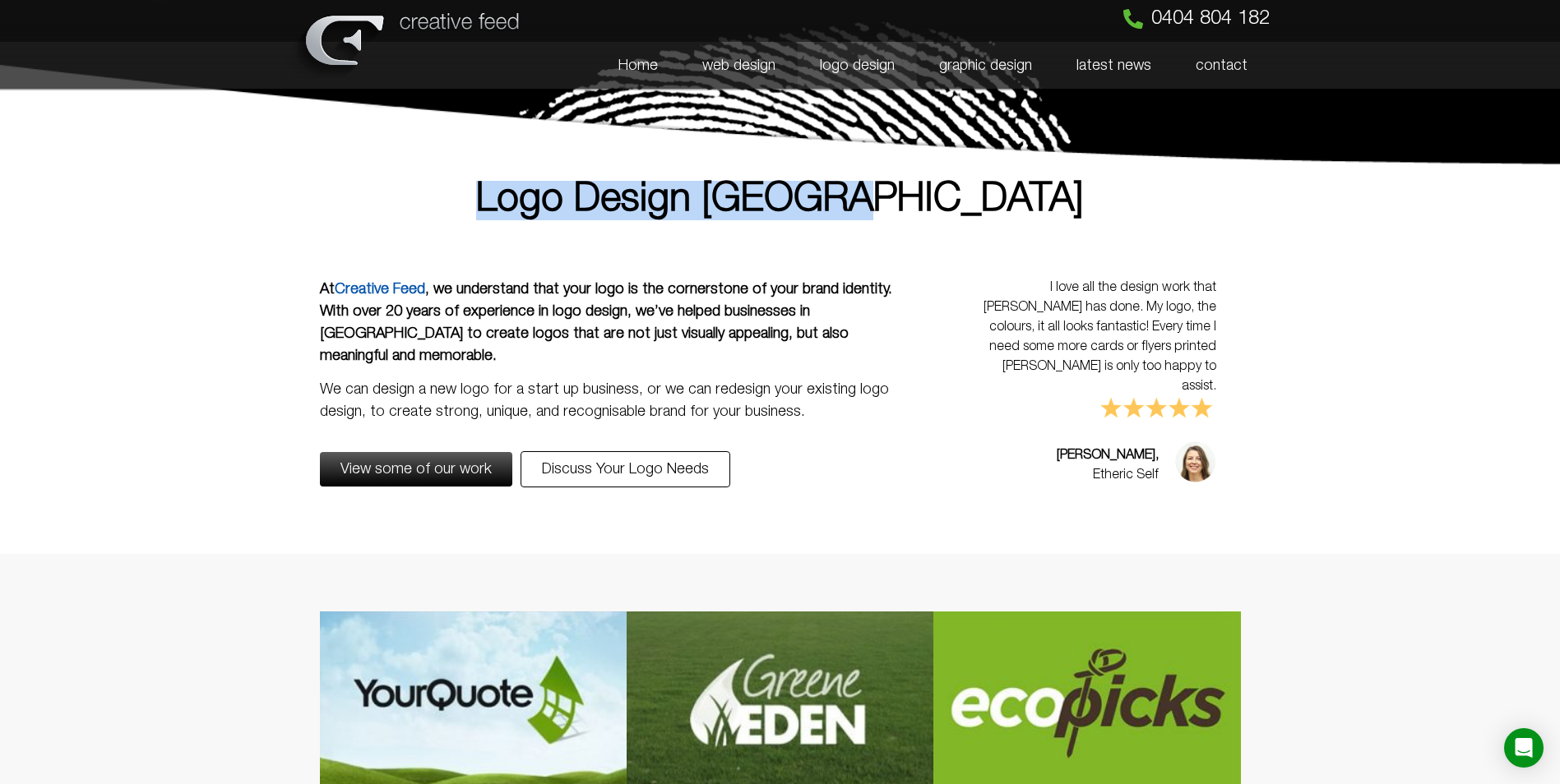
drag, startPoint x: 550, startPoint y: 176, endPoint x: 937, endPoint y: 218, distance: 389.3
click at [937, 218] on div "Logo Design [GEOGRAPHIC_DATA]" at bounding box center [780, 200] width 937 height 56
click at [599, 238] on section "Logo Design [GEOGRAPHIC_DATA]" at bounding box center [780, 208] width 1560 height 89
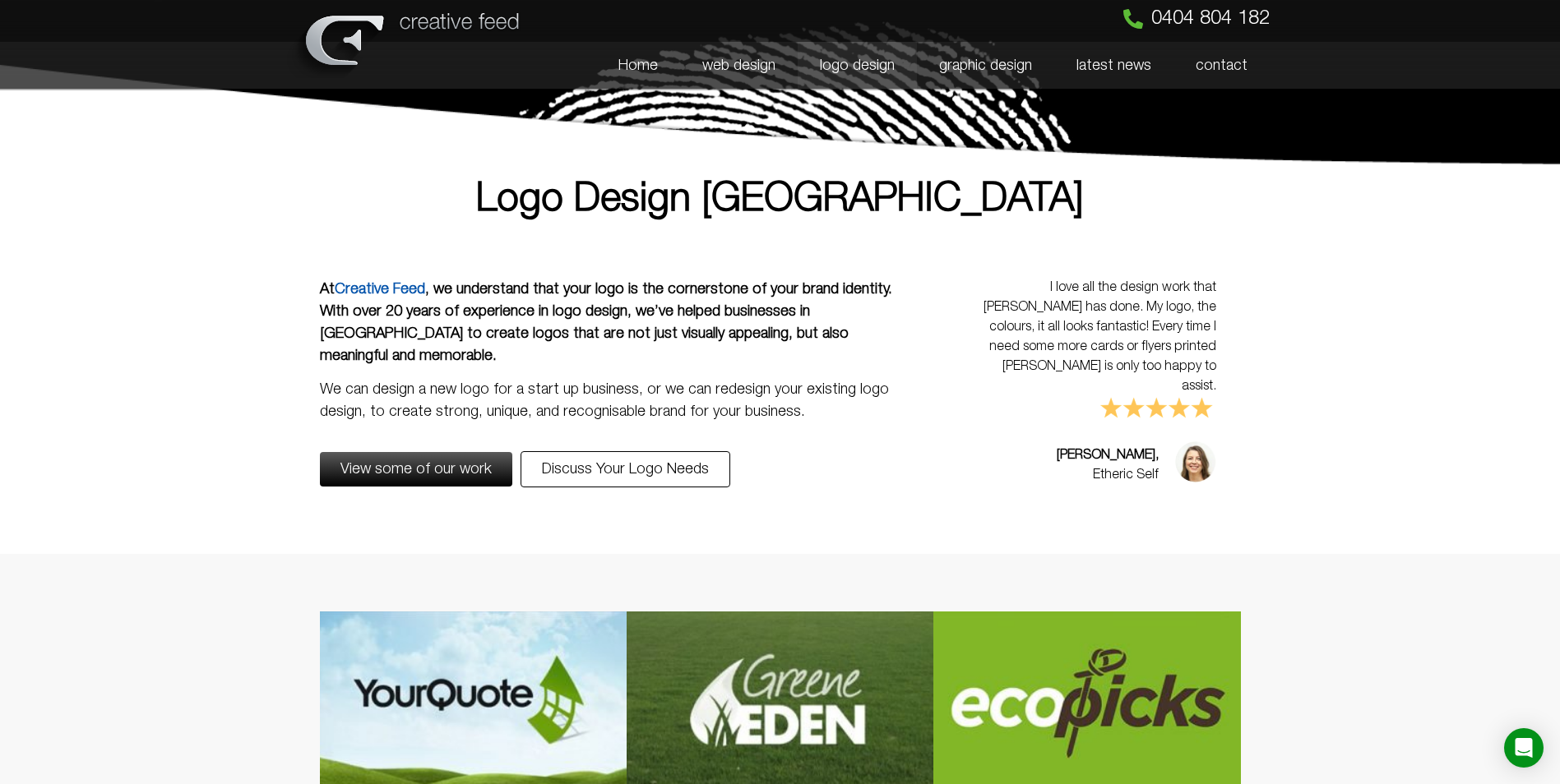
click at [573, 199] on h1 "Logo Design [GEOGRAPHIC_DATA]" at bounding box center [781, 200] width 921 height 39
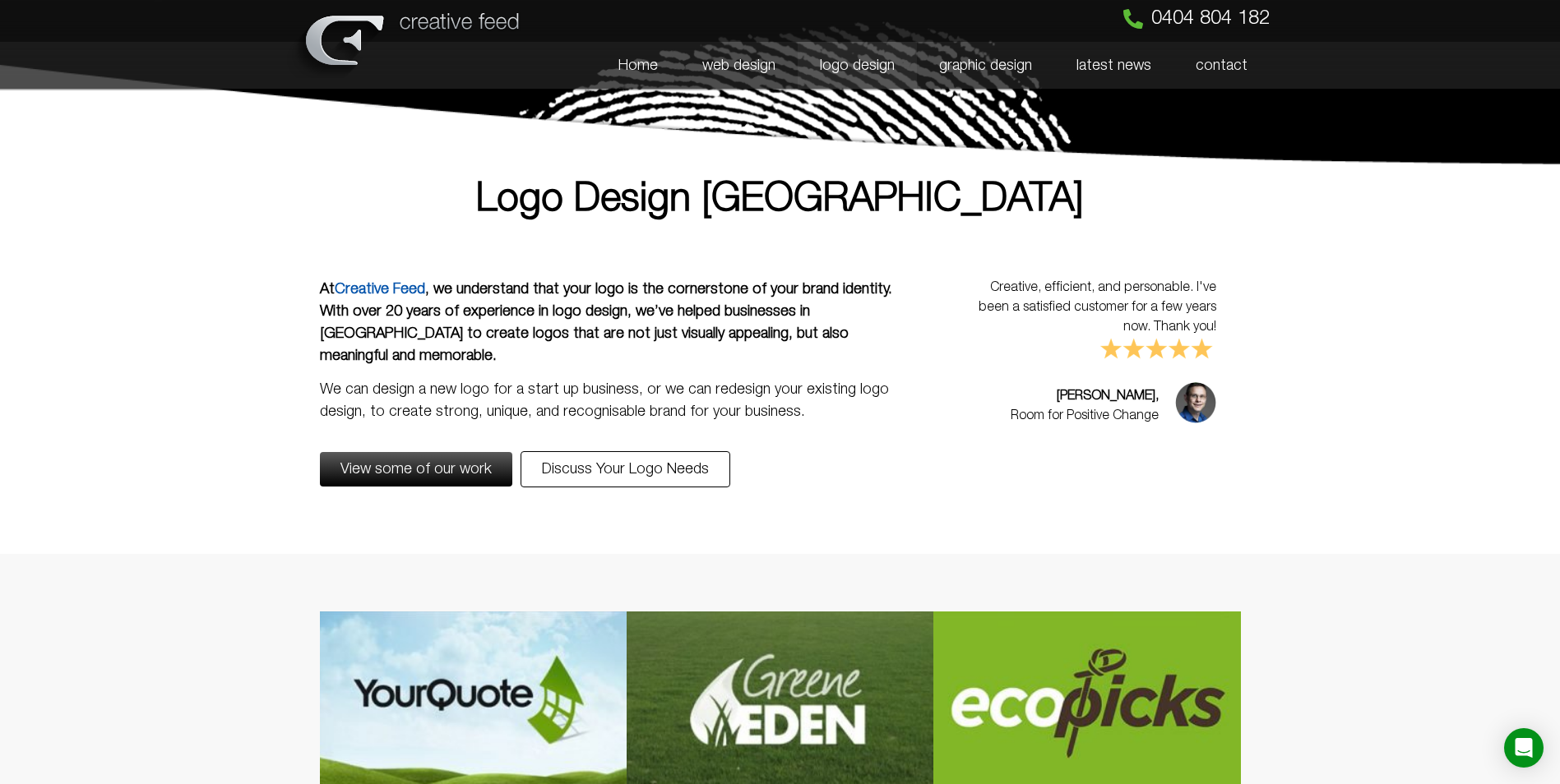
click at [1352, 217] on section "Logo Design [GEOGRAPHIC_DATA]" at bounding box center [780, 208] width 1560 height 89
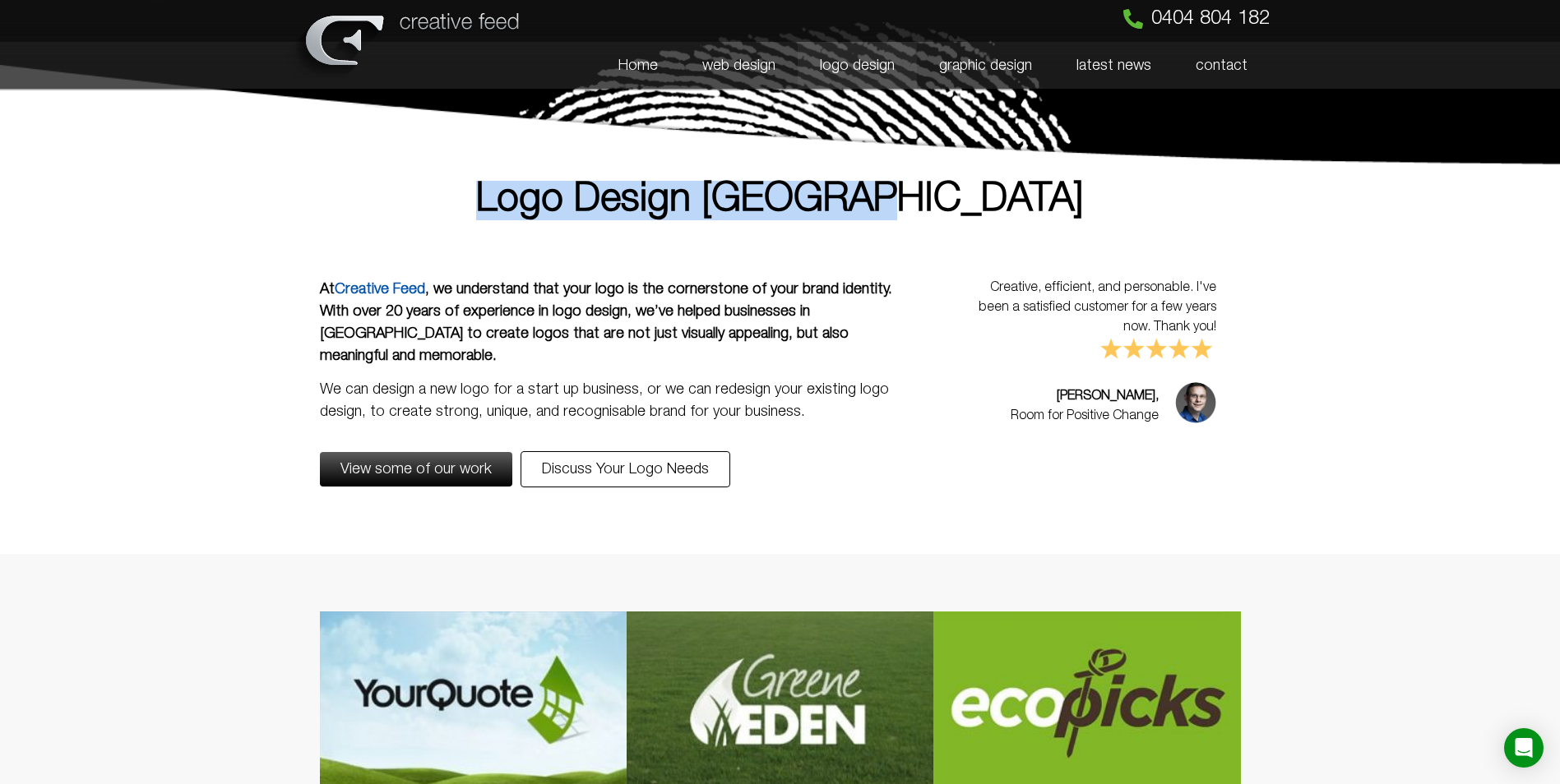
drag, startPoint x: 557, startPoint y: 179, endPoint x: 1084, endPoint y: 179, distance: 527.0
click at [1084, 179] on div "Logo Design [GEOGRAPHIC_DATA]" at bounding box center [780, 200] width 937 height 56
drag, startPoint x: 1084, startPoint y: 179, endPoint x: 989, endPoint y: 190, distance: 95.6
click at [989, 190] on h1 "Logo Design [GEOGRAPHIC_DATA]" at bounding box center [781, 200] width 921 height 39
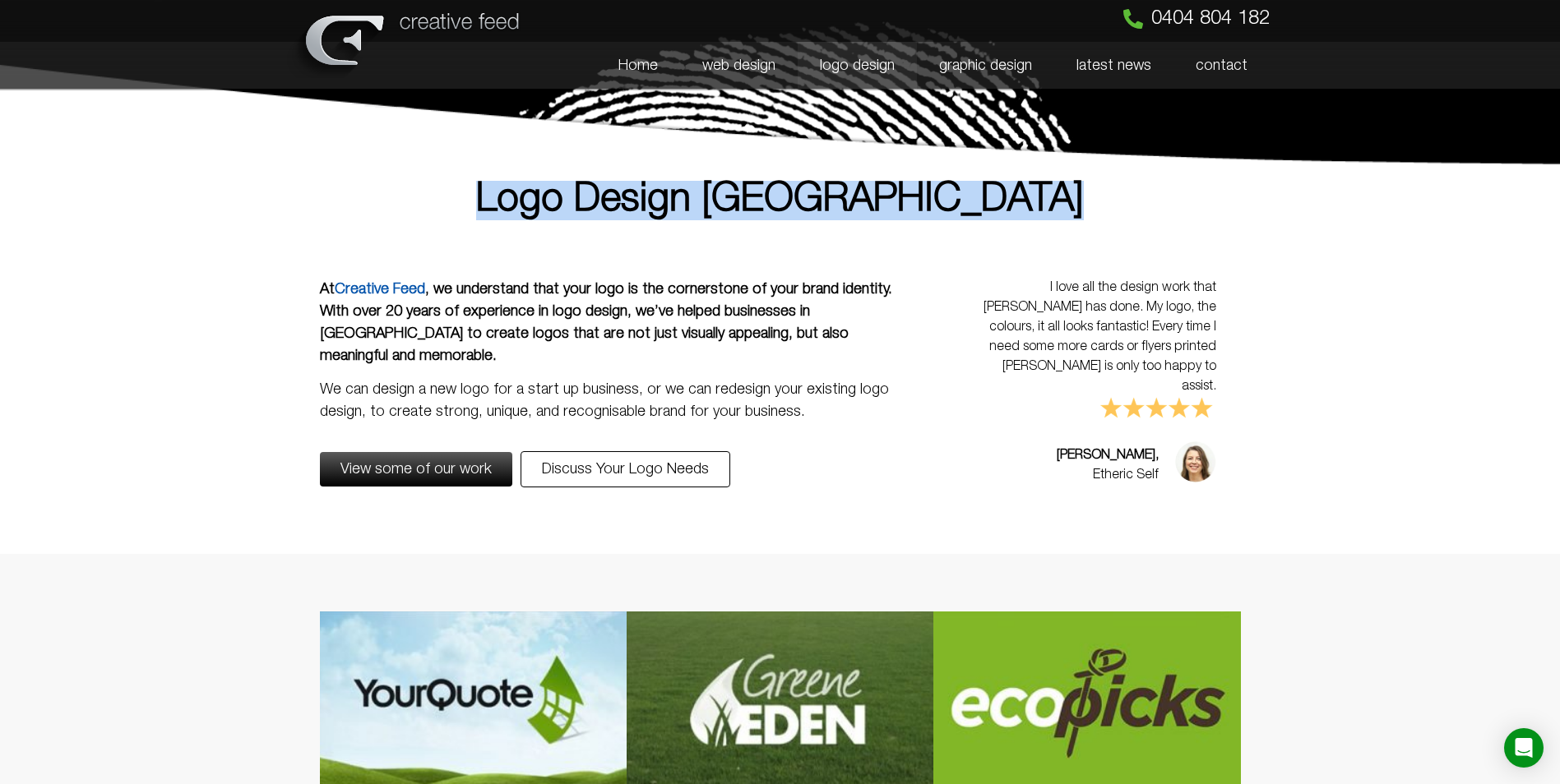
drag, startPoint x: 988, startPoint y: 190, endPoint x: 612, endPoint y: 207, distance: 376.4
click at [612, 207] on h1 "Logo Design [GEOGRAPHIC_DATA]" at bounding box center [781, 200] width 921 height 39
drag, startPoint x: 612, startPoint y: 207, endPoint x: 603, endPoint y: 209, distance: 9.2
click at [603, 209] on h1 "Logo Design [GEOGRAPHIC_DATA]" at bounding box center [781, 200] width 921 height 39
drag, startPoint x: 587, startPoint y: 207, endPoint x: 962, endPoint y: 189, distance: 375.4
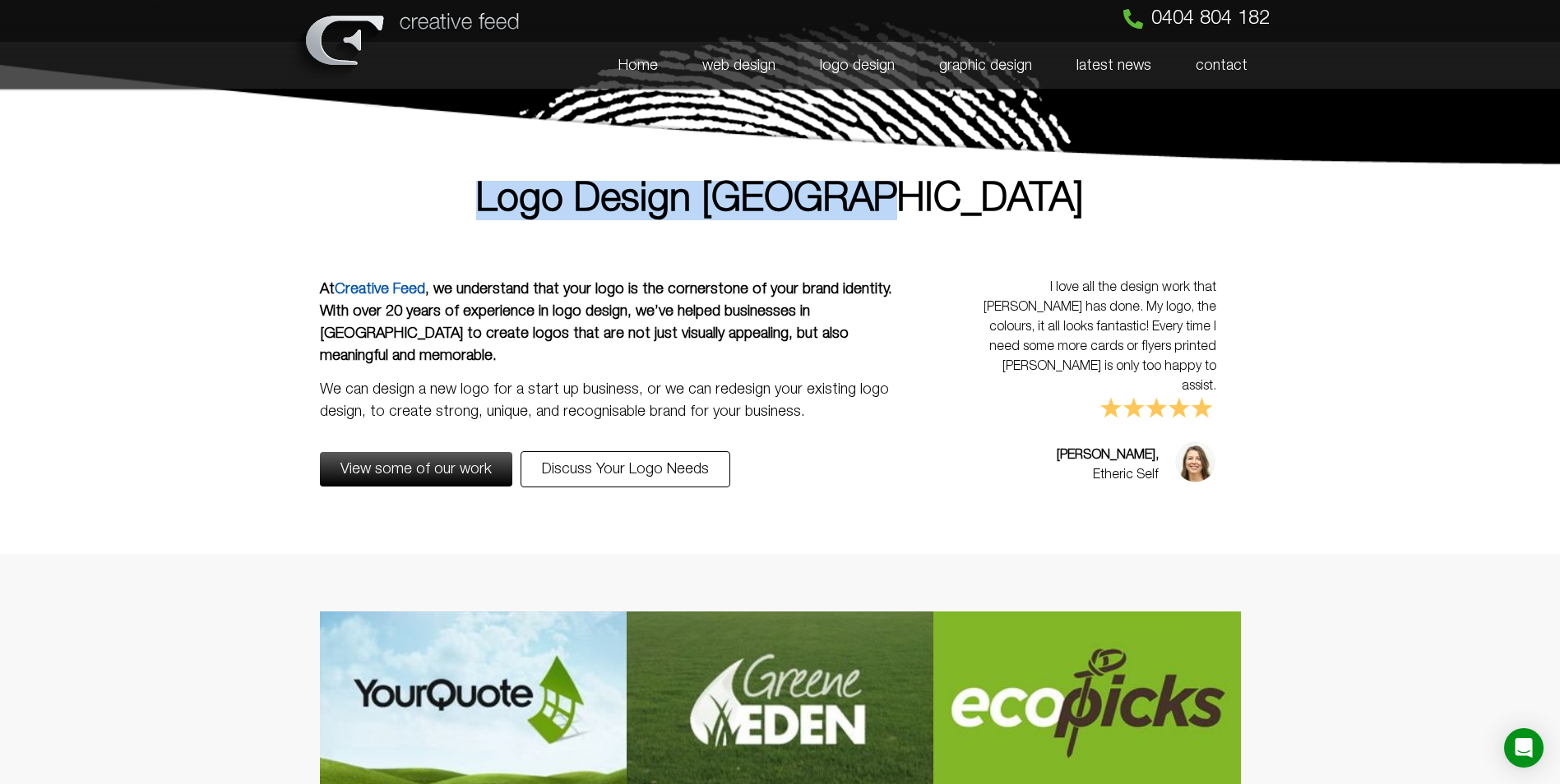
click at [962, 189] on h1 "Logo Design [GEOGRAPHIC_DATA]" at bounding box center [781, 200] width 921 height 39
drag, startPoint x: 962, startPoint y: 189, endPoint x: 978, endPoint y: 198, distance: 18.4
click at [978, 198] on h1 "Logo Design [GEOGRAPHIC_DATA]" at bounding box center [781, 200] width 921 height 39
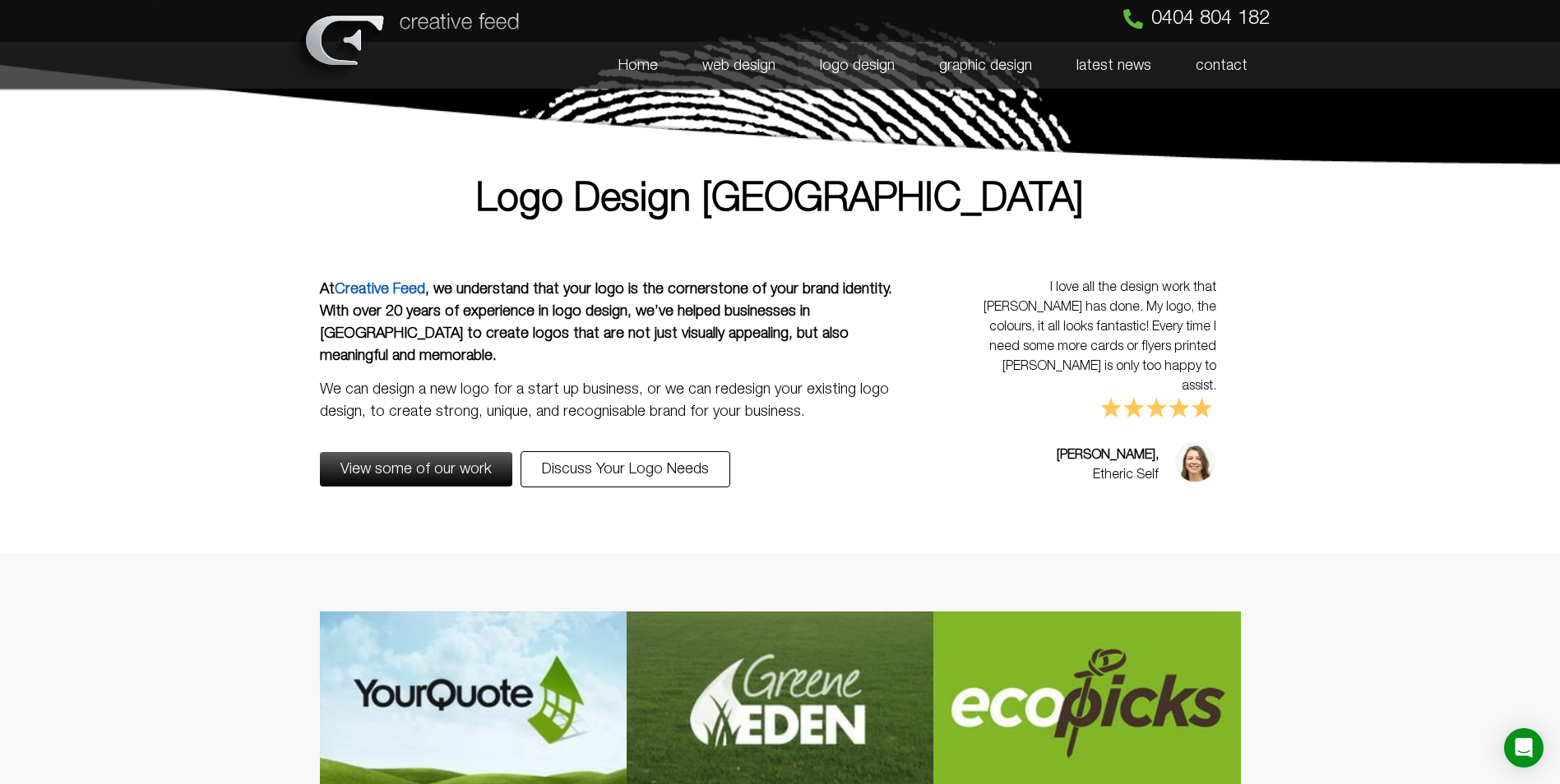
drag, startPoint x: 978, startPoint y: 198, endPoint x: 590, endPoint y: 198, distance: 388.0
click at [590, 198] on h1 "Logo Design [GEOGRAPHIC_DATA]" at bounding box center [781, 200] width 921 height 39
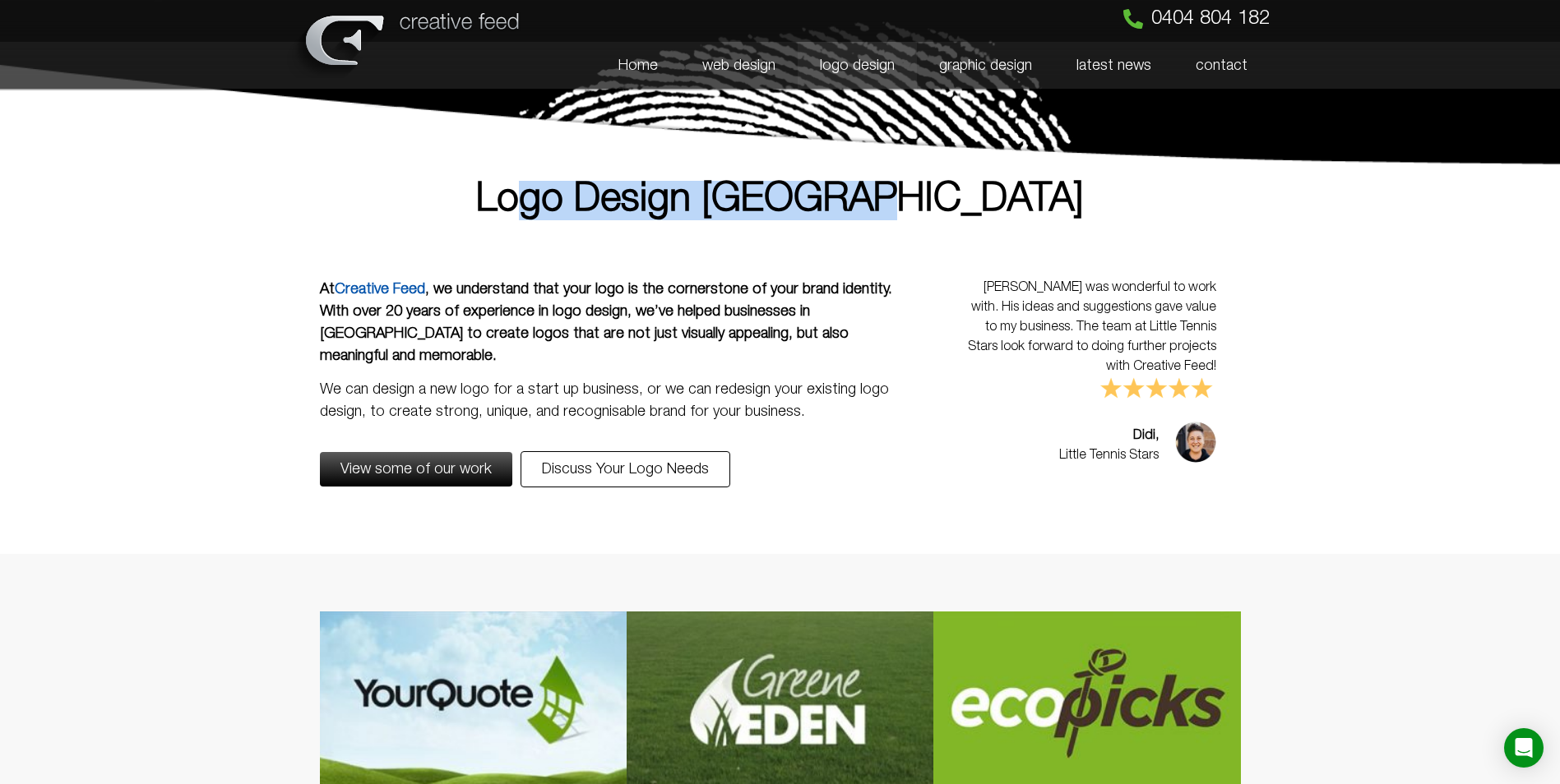
drag, startPoint x: 1109, startPoint y: 183, endPoint x: 1156, endPoint y: 179, distance: 47.2
click at [1156, 179] on div "Logo Design [GEOGRAPHIC_DATA]" at bounding box center [780, 200] width 937 height 56
click at [989, 181] on h1 "Logo Design [GEOGRAPHIC_DATA]" at bounding box center [781, 200] width 921 height 39
drag, startPoint x: 988, startPoint y: 195, endPoint x: 574, endPoint y: 186, distance: 414.1
click at [574, 186] on h1 "Logo Design [GEOGRAPHIC_DATA]" at bounding box center [781, 200] width 921 height 39
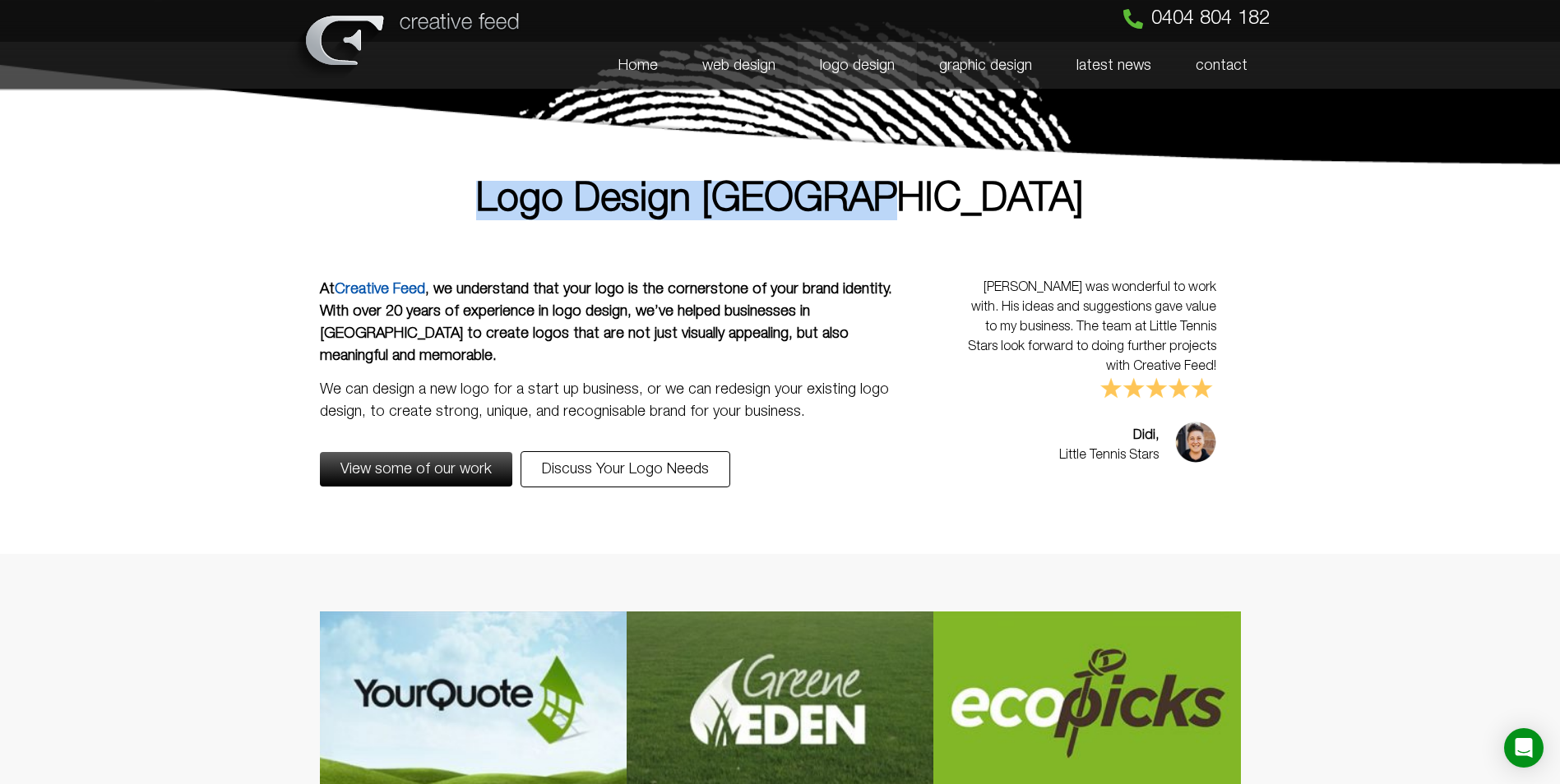
drag, startPoint x: 574, startPoint y: 186, endPoint x: 556, endPoint y: 190, distance: 18.4
click at [556, 190] on h1 "Logo Design [GEOGRAPHIC_DATA]" at bounding box center [781, 200] width 921 height 39
drag, startPoint x: 556, startPoint y: 190, endPoint x: 986, endPoint y: 189, distance: 430.0
click at [986, 189] on h1 "Logo Design [GEOGRAPHIC_DATA]" at bounding box center [781, 200] width 921 height 39
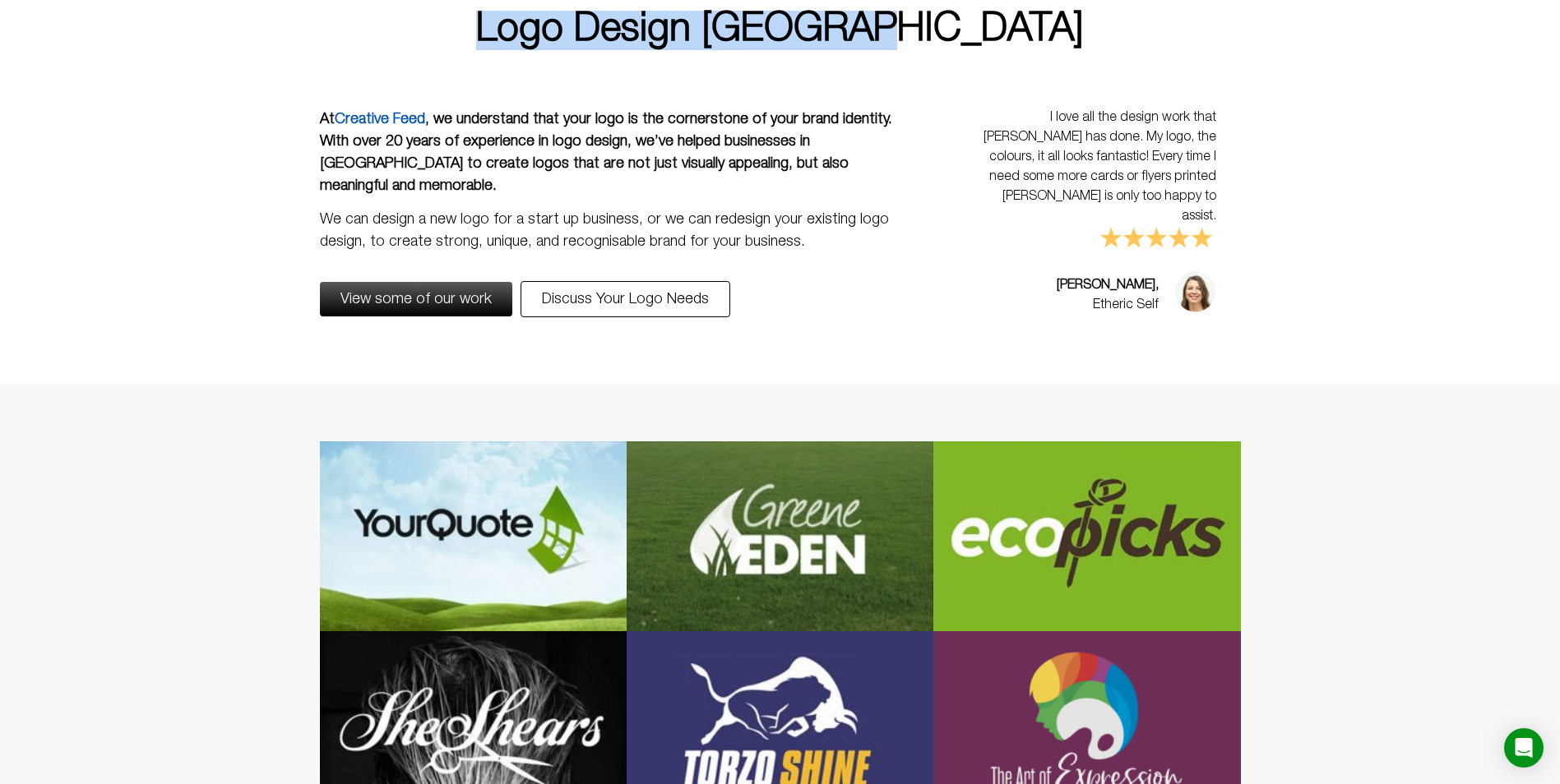
scroll to position [181, 0]
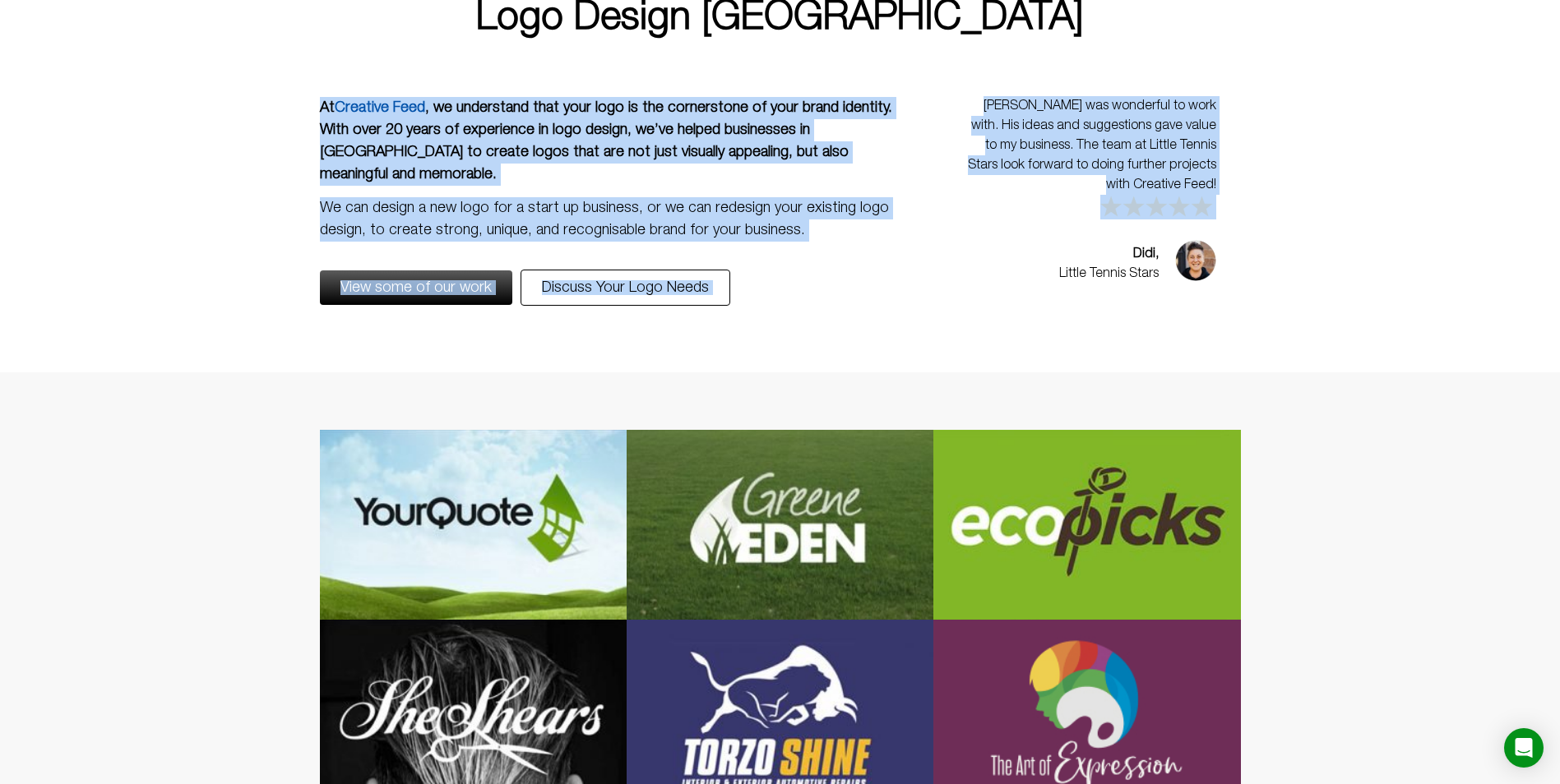
drag, startPoint x: 224, startPoint y: 99, endPoint x: 1230, endPoint y: 193, distance: 1010.4
click at [1230, 194] on section "At Creative Feed , we understand that your logo is the cornerstone of your bran…" at bounding box center [780, 222] width 1560 height 301
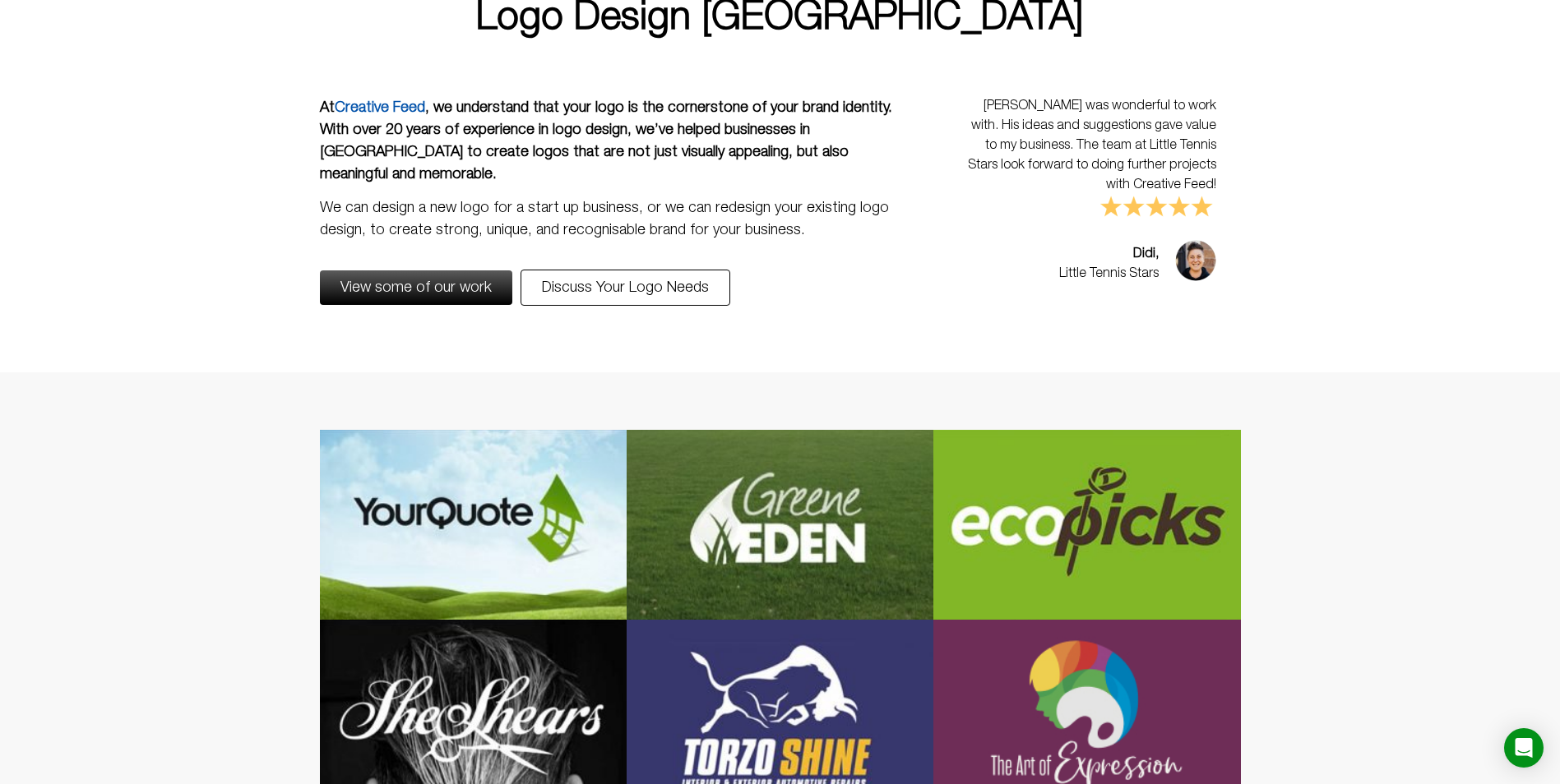
click at [521, 33] on h1 "Logo Design [GEOGRAPHIC_DATA]" at bounding box center [781, 19] width 921 height 39
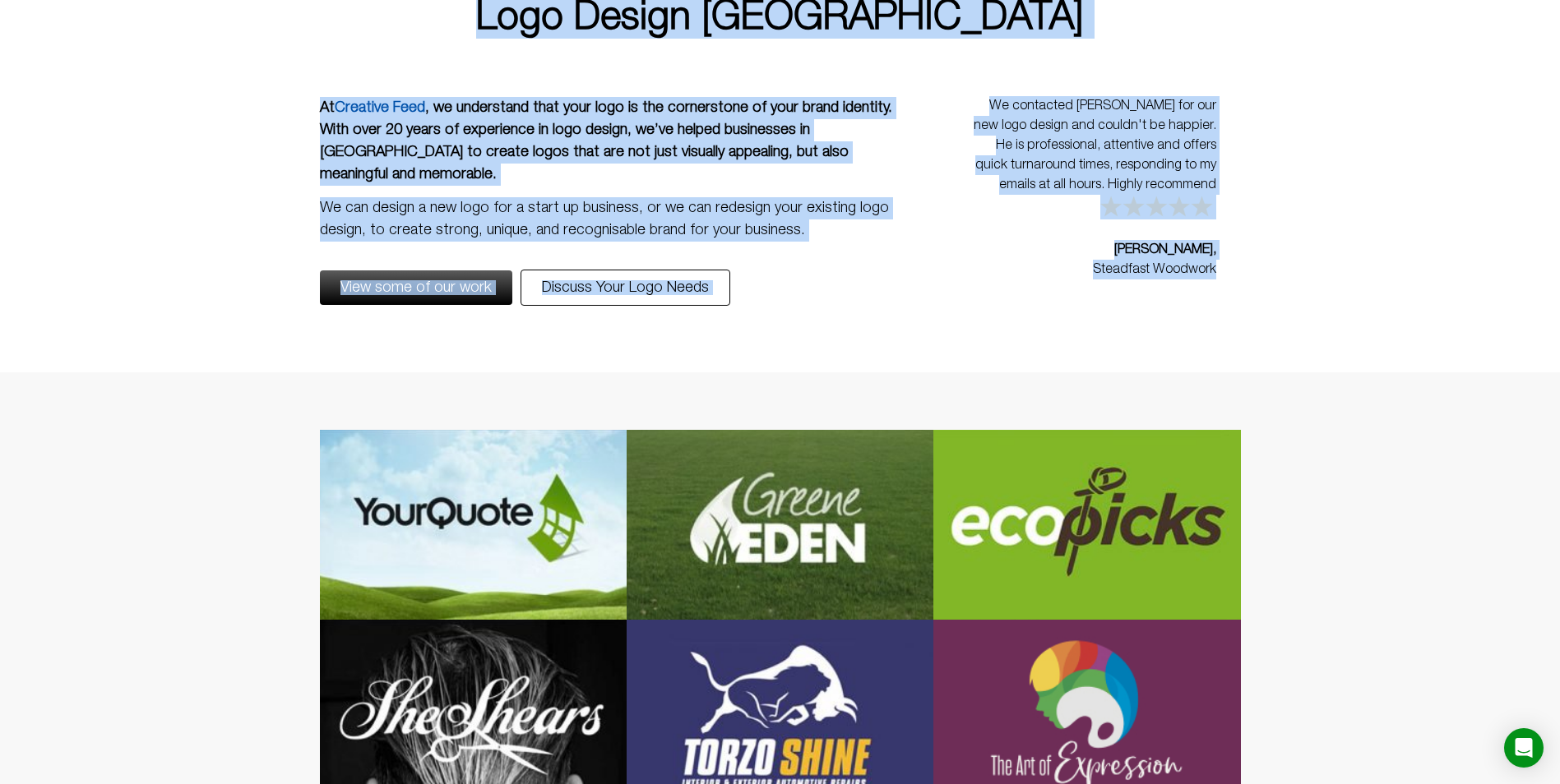
drag, startPoint x: 521, startPoint y: 25, endPoint x: 1227, endPoint y: 270, distance: 747.3
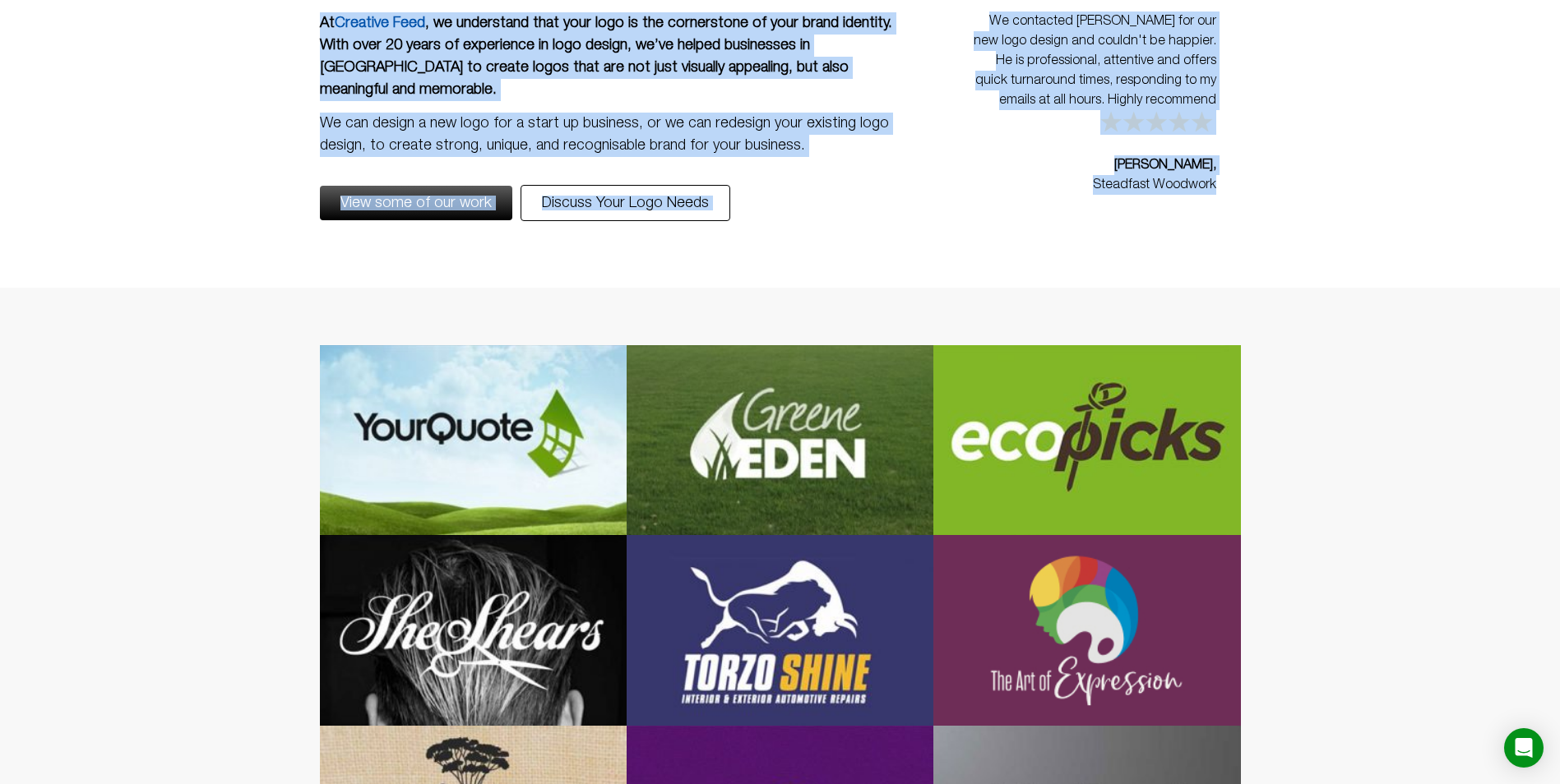
scroll to position [428, 0]
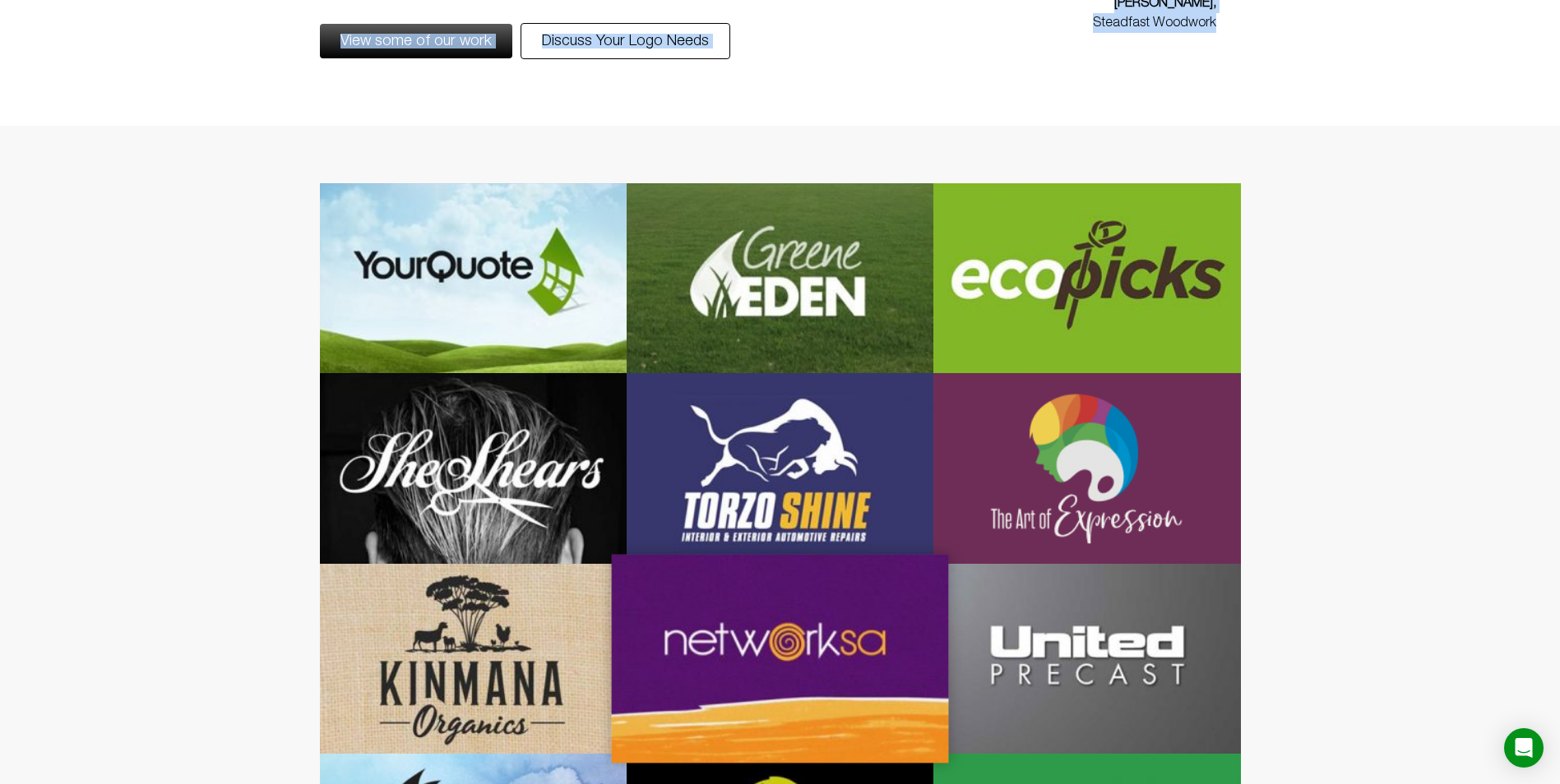
click at [844, 619] on div at bounding box center [780, 659] width 338 height 209
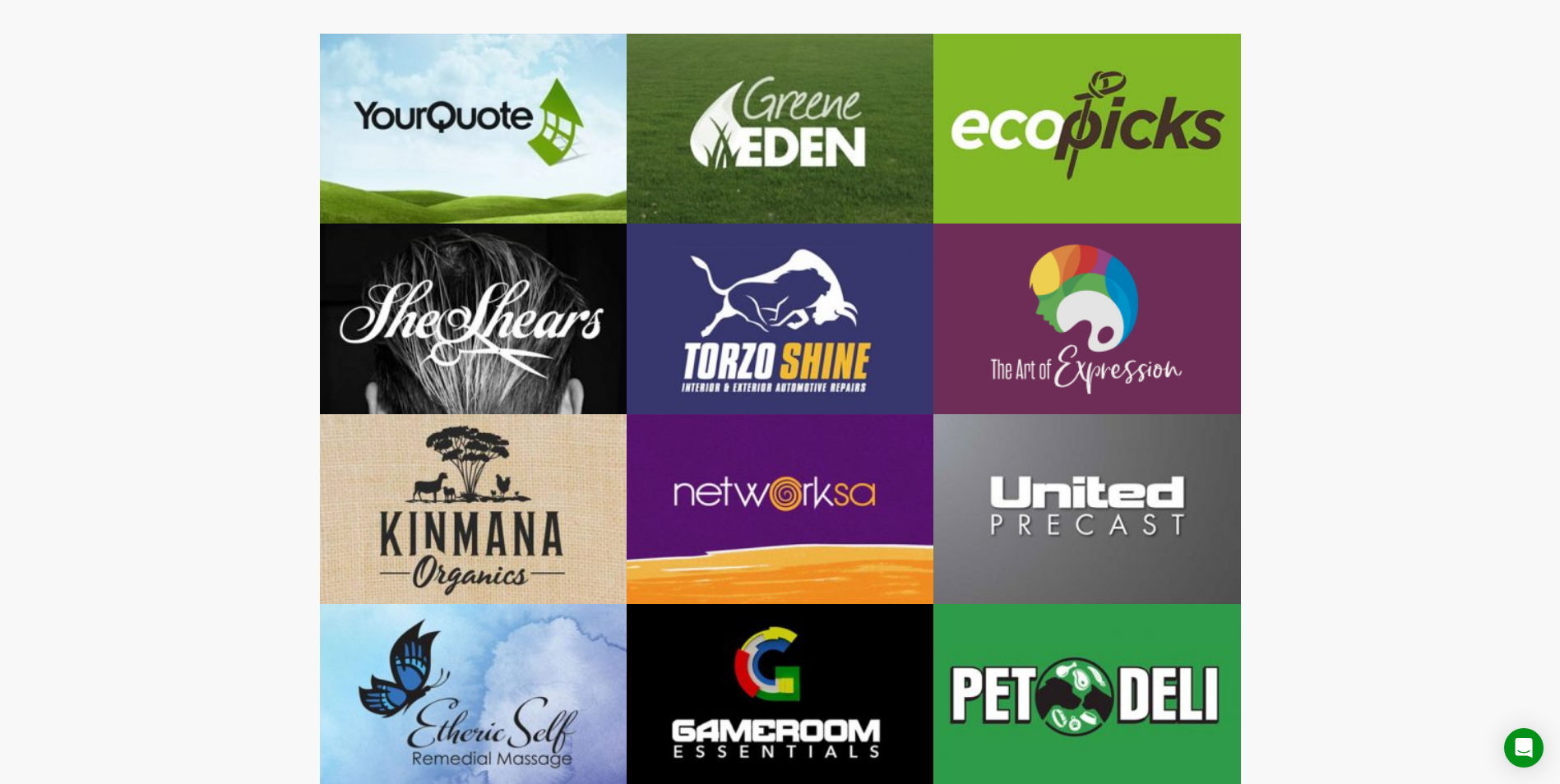
scroll to position [593, 0]
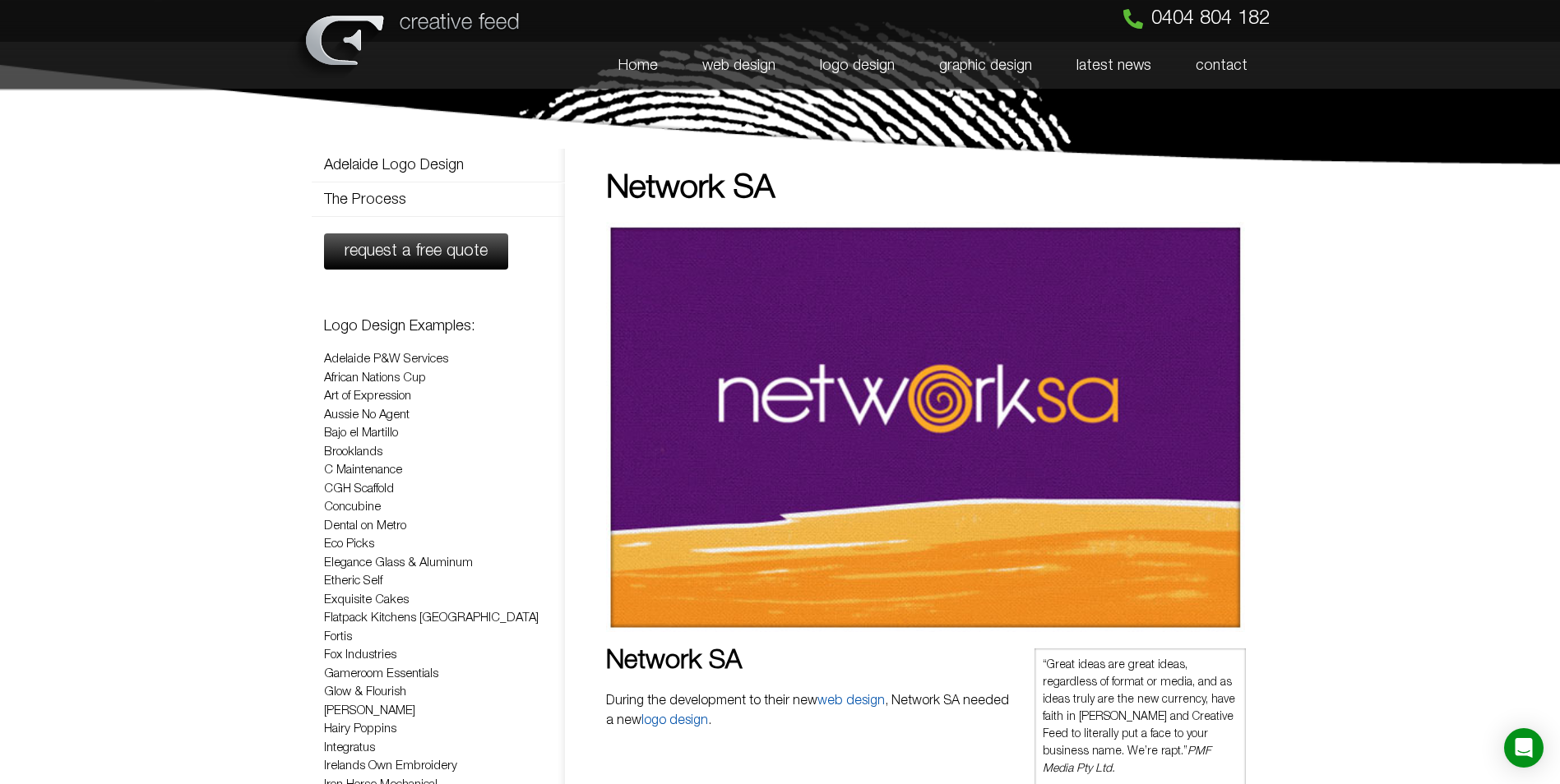
click at [1377, 373] on section "Adelaide Logo Design The Process Adelaide Logo Design The Process request a fre…" at bounding box center [780, 788] width 1560 height 1232
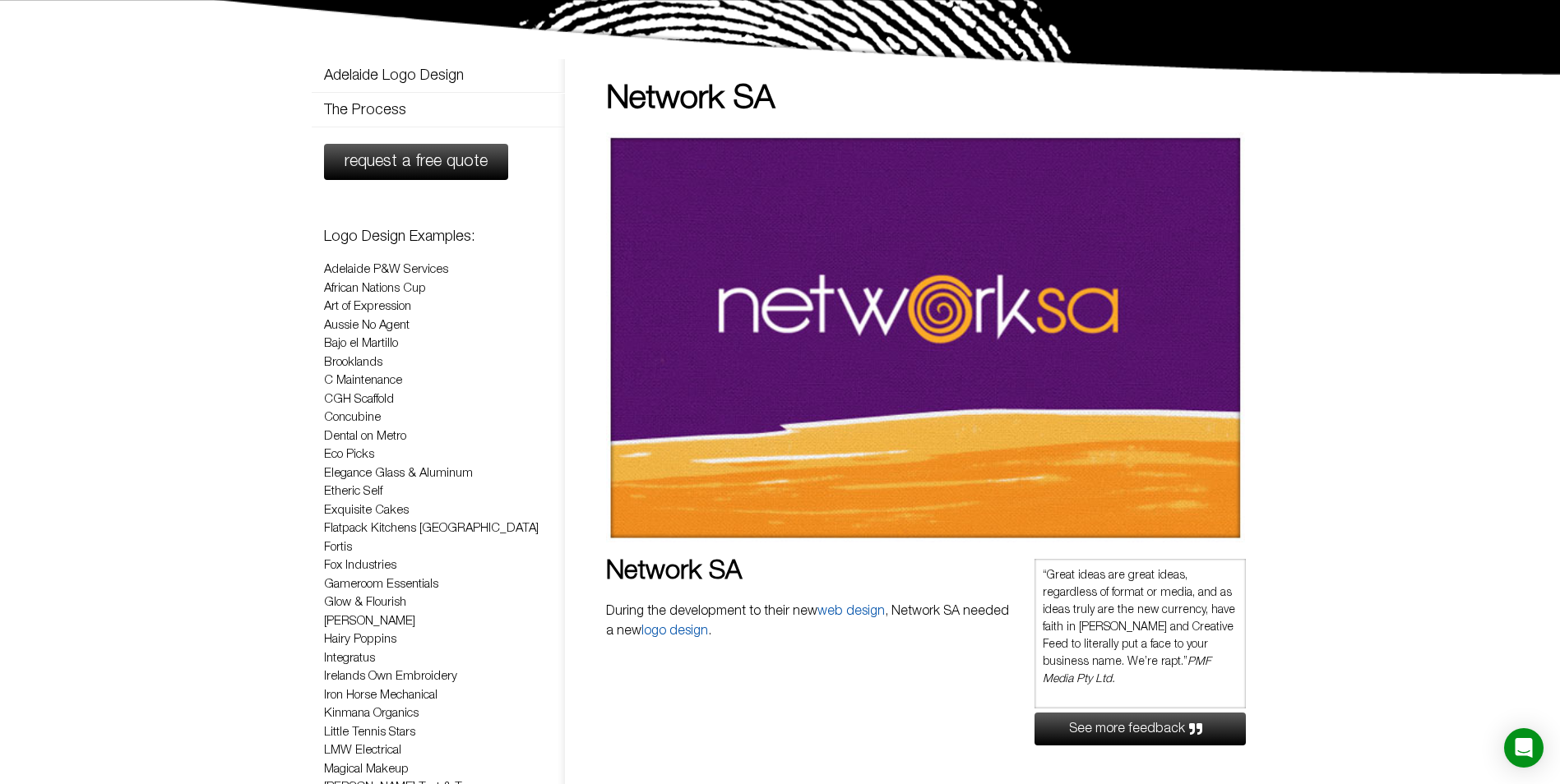
scroll to position [247, 0]
